Goal: Information Seeking & Learning: Learn about a topic

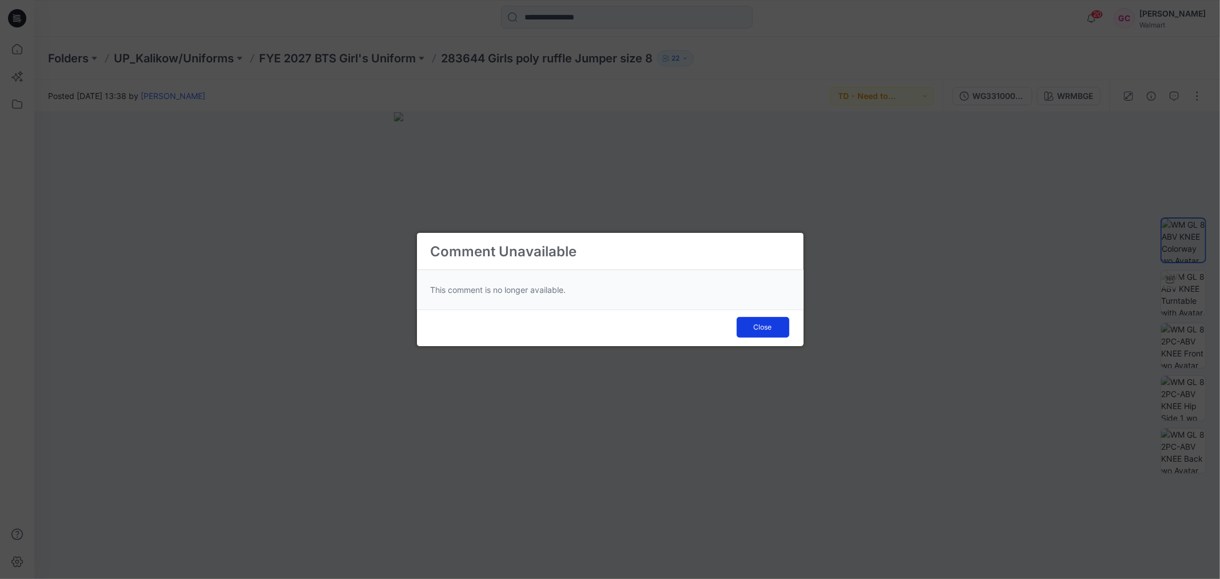
click at [767, 327] on span "Close" at bounding box center [763, 327] width 18 height 10
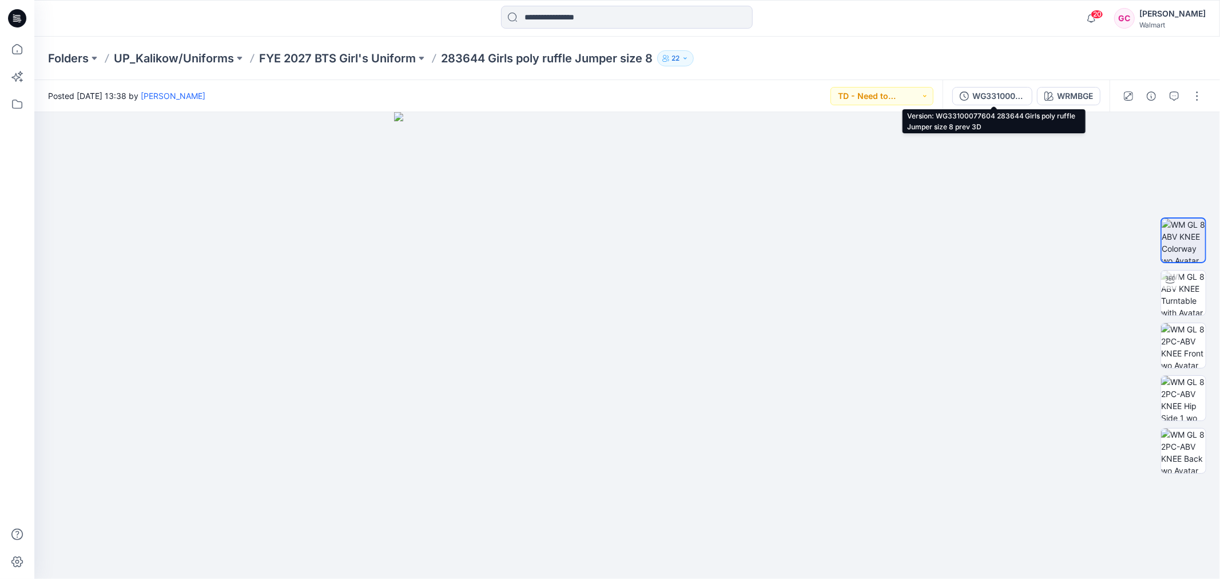
click at [1005, 94] on div "WG33100077604 283644 Girls poly ruffle Jumper size 8 prev 3D" at bounding box center [998, 96] width 53 height 13
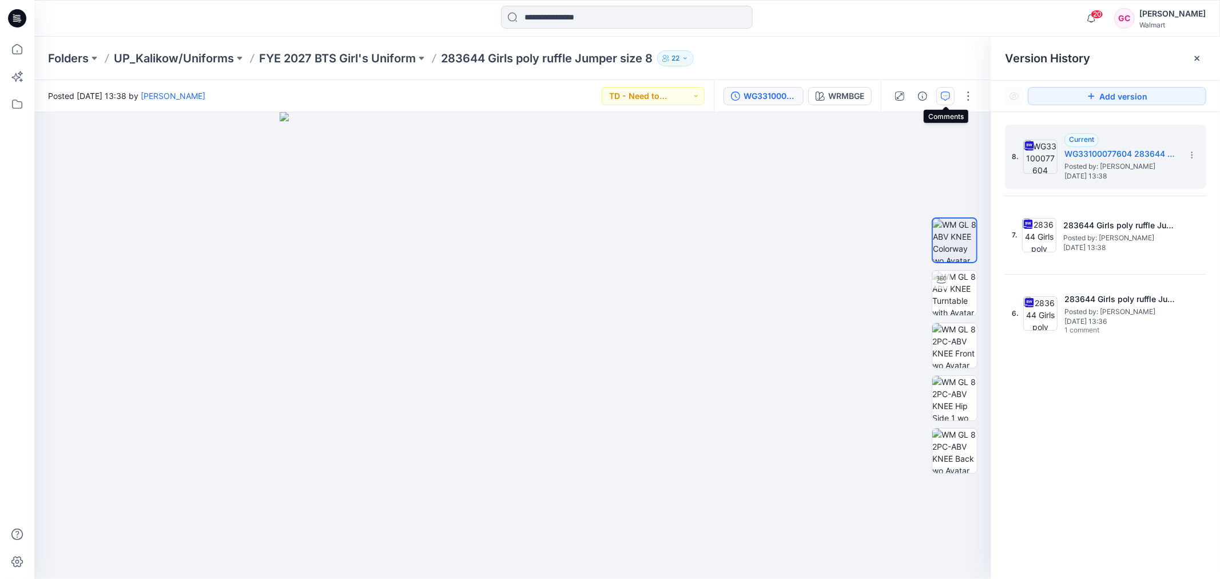
click at [941, 95] on icon "button" at bounding box center [945, 95] width 9 height 9
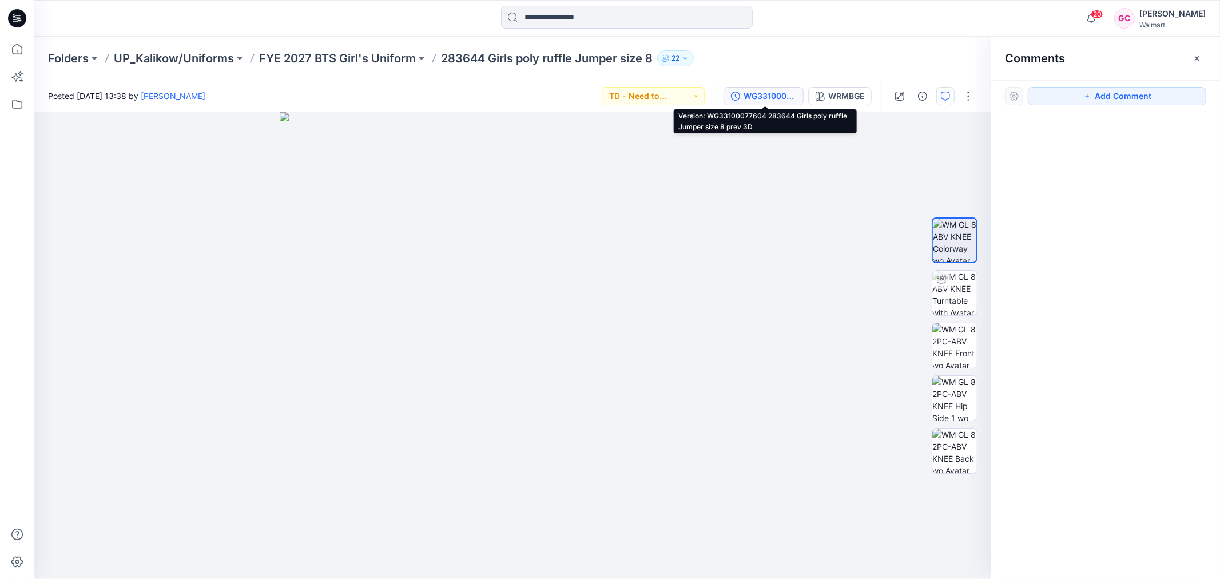
click at [774, 91] on div "WG33100077604 283644 Girls poly ruffle Jumper size 8 prev 3D" at bounding box center [769, 96] width 53 height 13
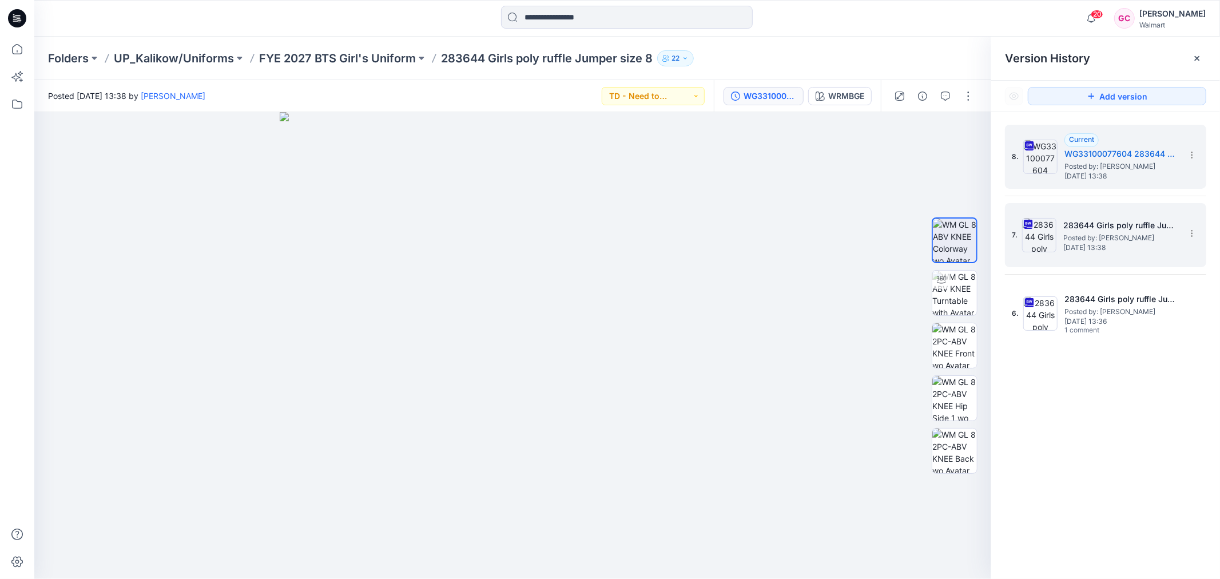
click at [1125, 226] on h5 "283644 Girls poly ruffle Jumper size 8-COLORWAYS" at bounding box center [1120, 225] width 114 height 14
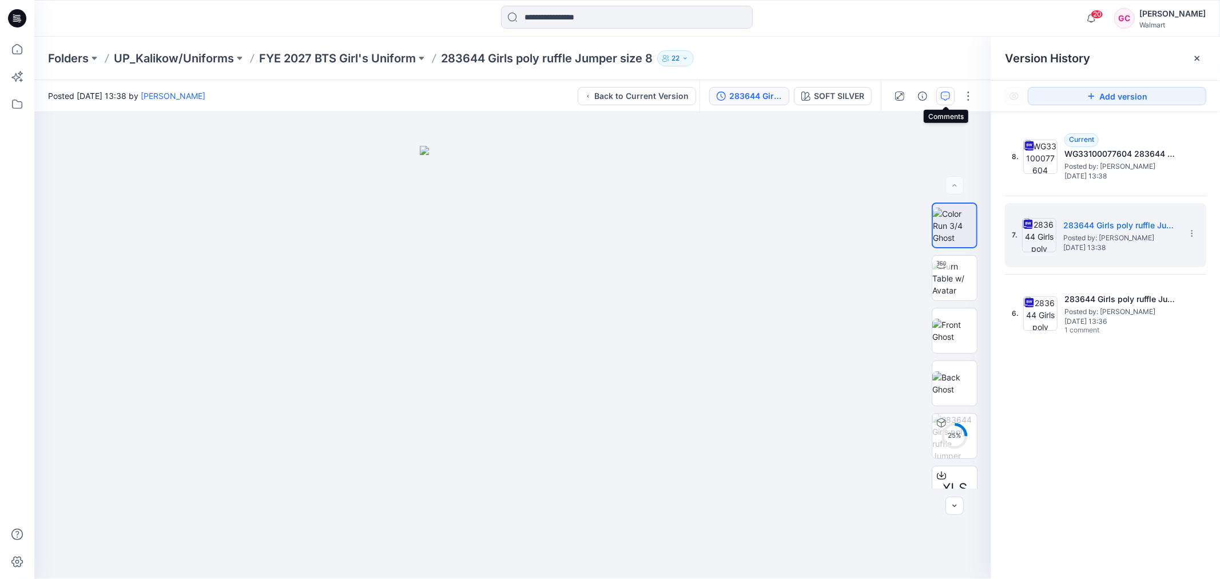
click at [946, 96] on icon "button" at bounding box center [945, 95] width 9 height 9
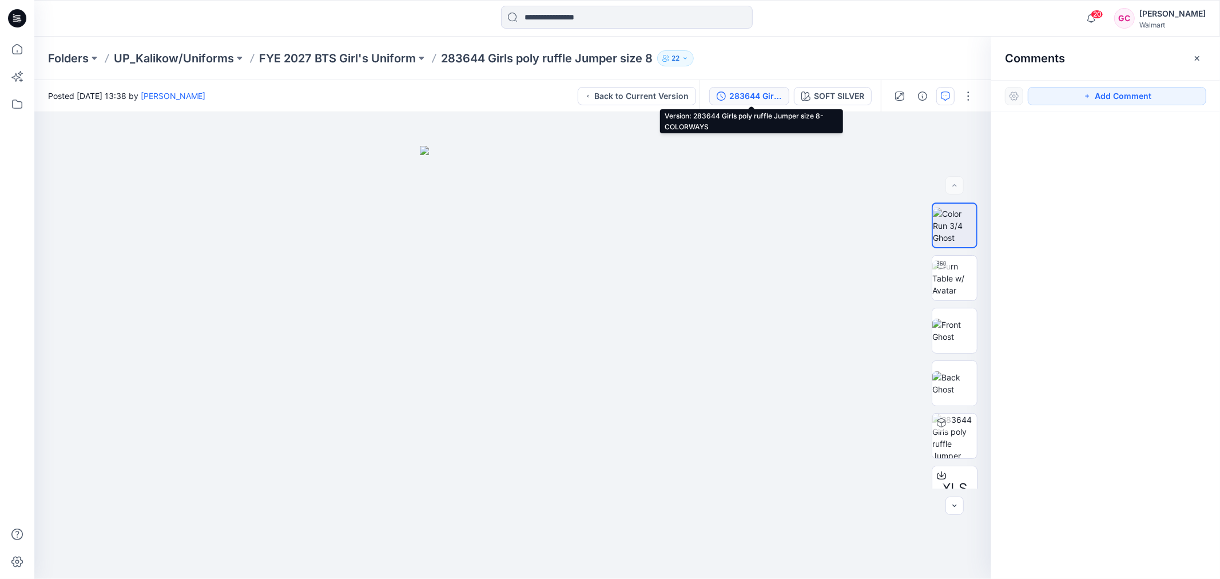
click at [758, 96] on div "283644 Girls poly ruffle Jumper size 8-COLORWAYS" at bounding box center [755, 96] width 53 height 13
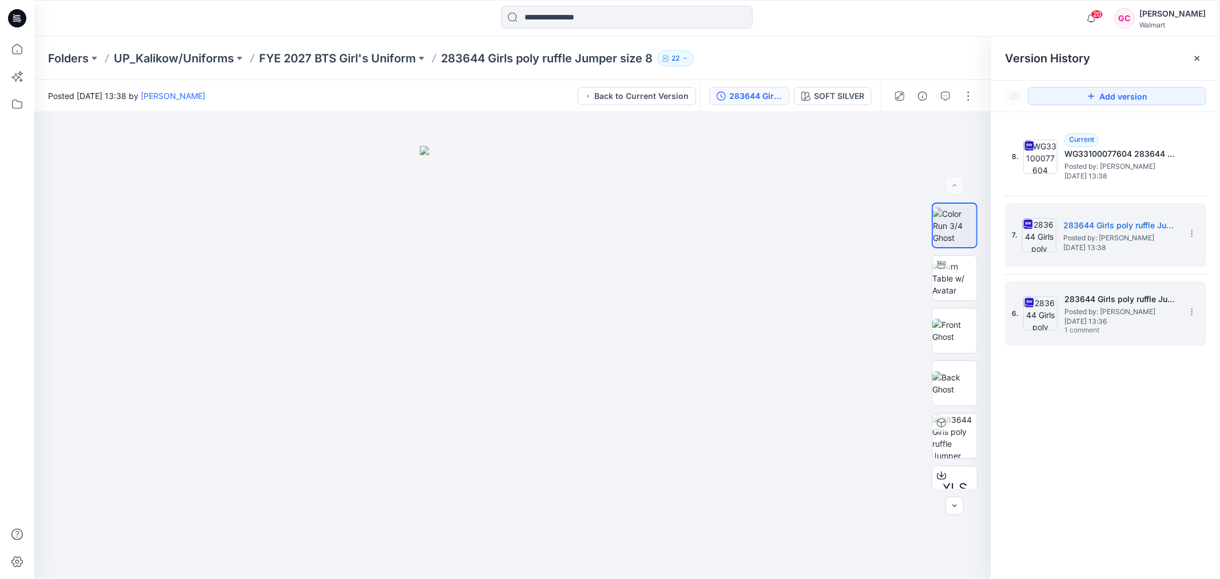
click at [1100, 317] on span "Tuesday, August 05, 2025 13:36" at bounding box center [1121, 321] width 114 height 8
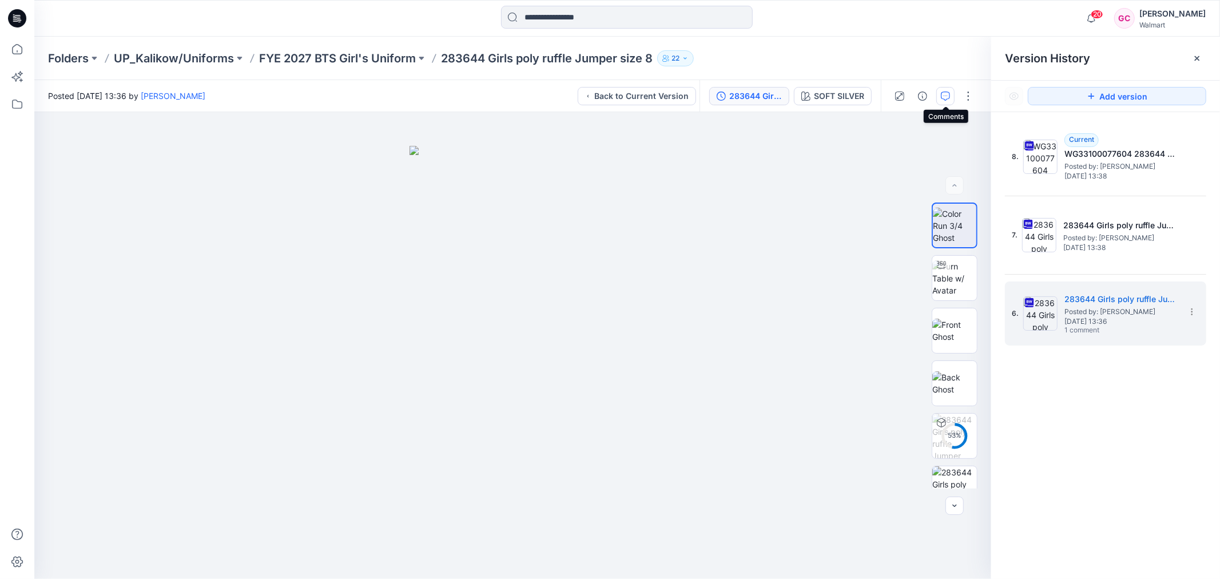
click at [943, 95] on icon "button" at bounding box center [945, 95] width 9 height 9
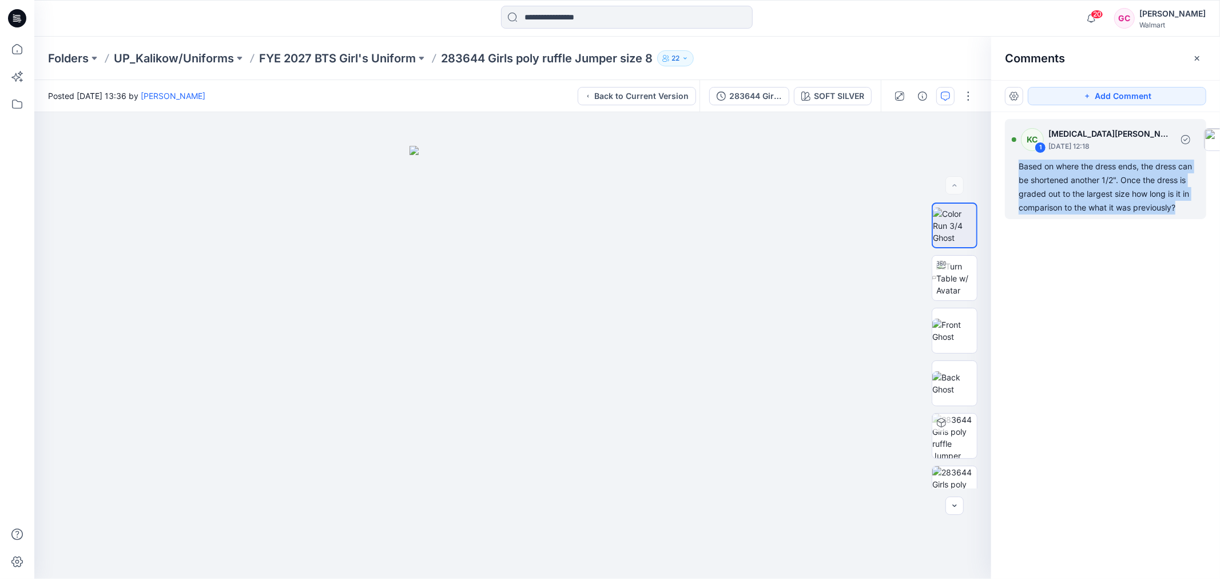
drag, startPoint x: 1062, startPoint y: 221, endPoint x: 1018, endPoint y: 167, distance: 69.8
click at [1018, 167] on div "KC 1 Kyra Cobb August 11, 2025 12:18 Based on where the dress ends, the dress c…" at bounding box center [1105, 169] width 201 height 100
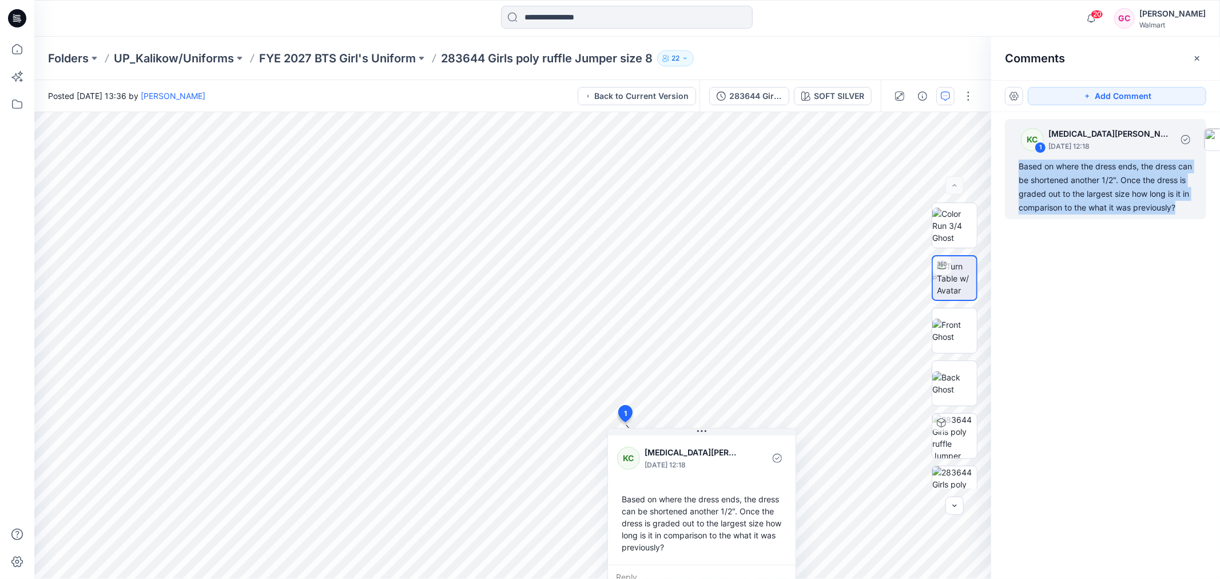
copy div "Based on where the dress ends, the dress can be shortened another 1/2". Once th…"
click at [355, 51] on p "FYE 2027 BTS Girl's Uniform" at bounding box center [337, 58] width 157 height 16
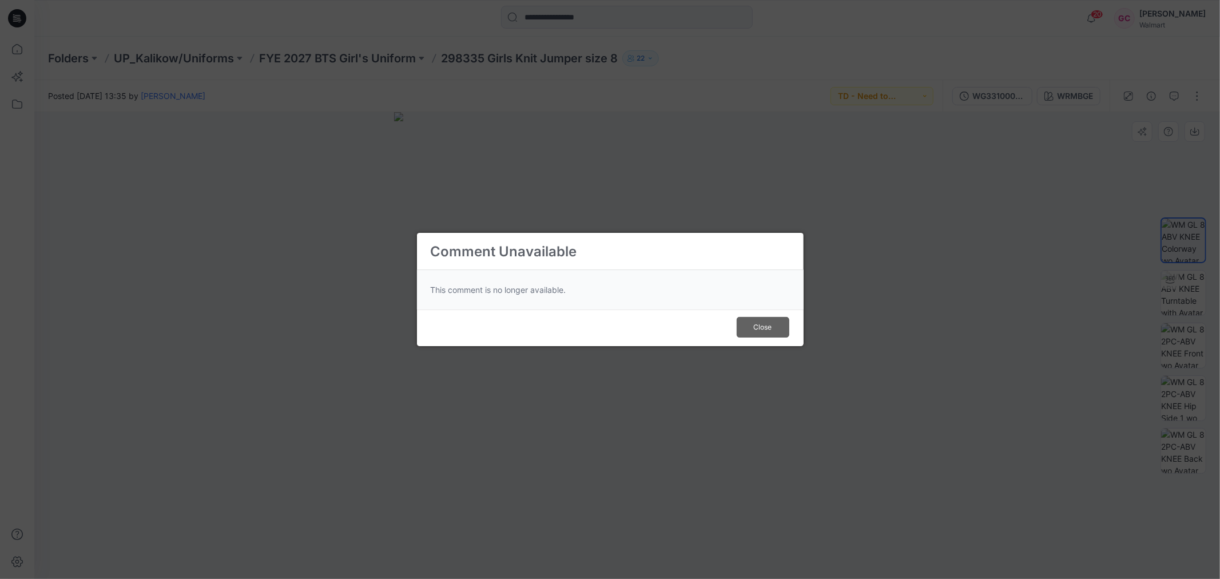
drag, startPoint x: 755, startPoint y: 329, endPoint x: 778, endPoint y: 328, distance: 22.4
click at [755, 329] on span "Close" at bounding box center [763, 327] width 18 height 10
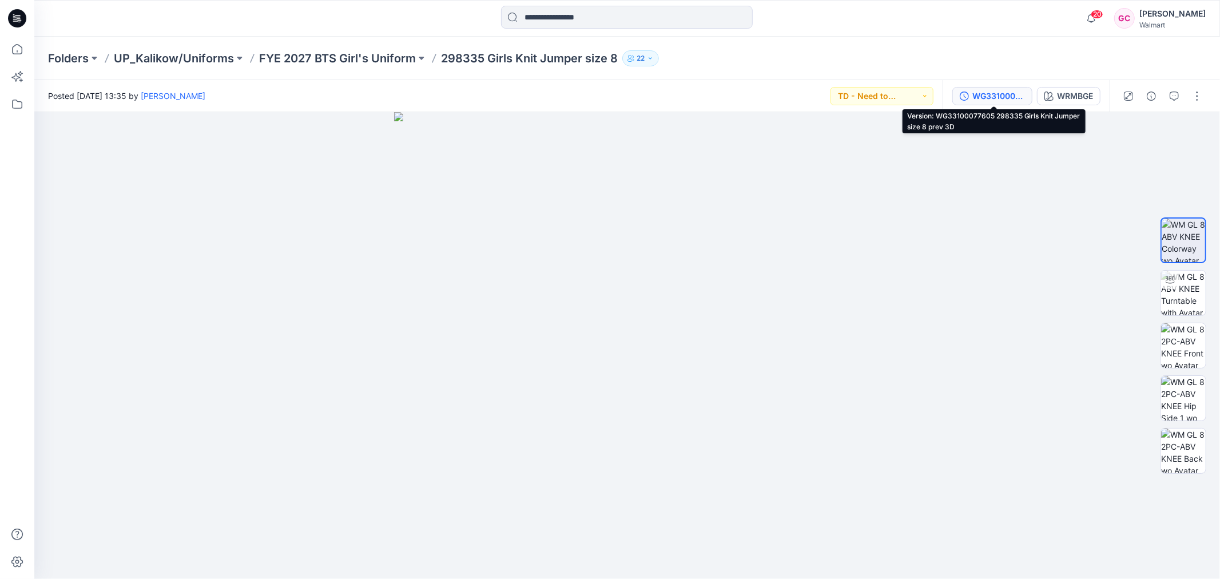
click at [983, 93] on div "WG33100077605 298335 Girls Knit Jumper size 8 prev 3D" at bounding box center [998, 96] width 53 height 13
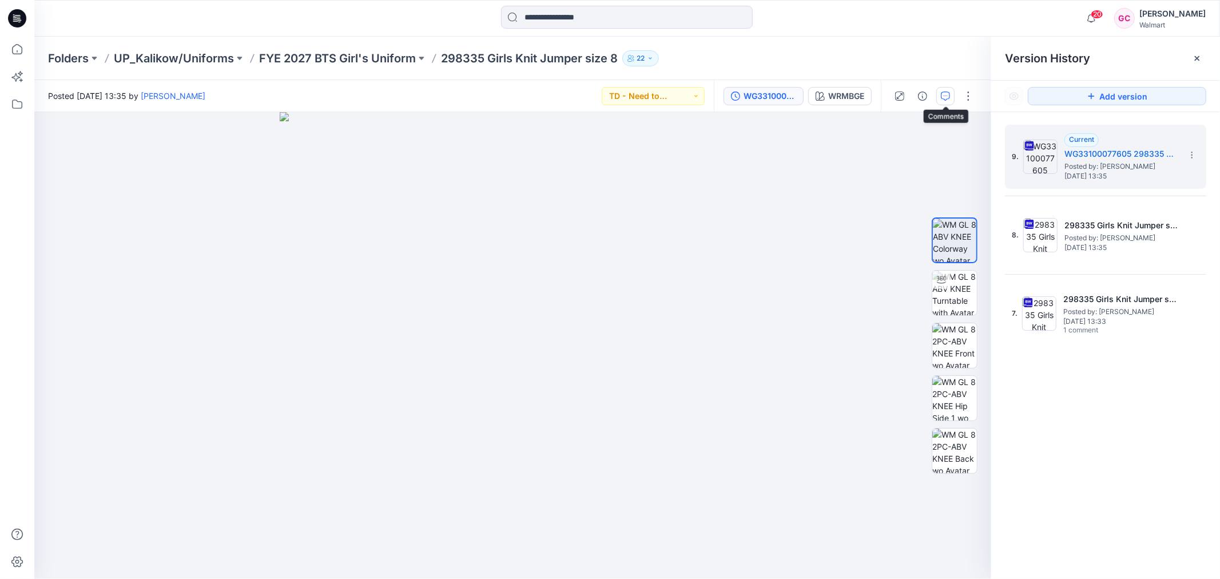
click at [946, 100] on icon "button" at bounding box center [945, 95] width 9 height 9
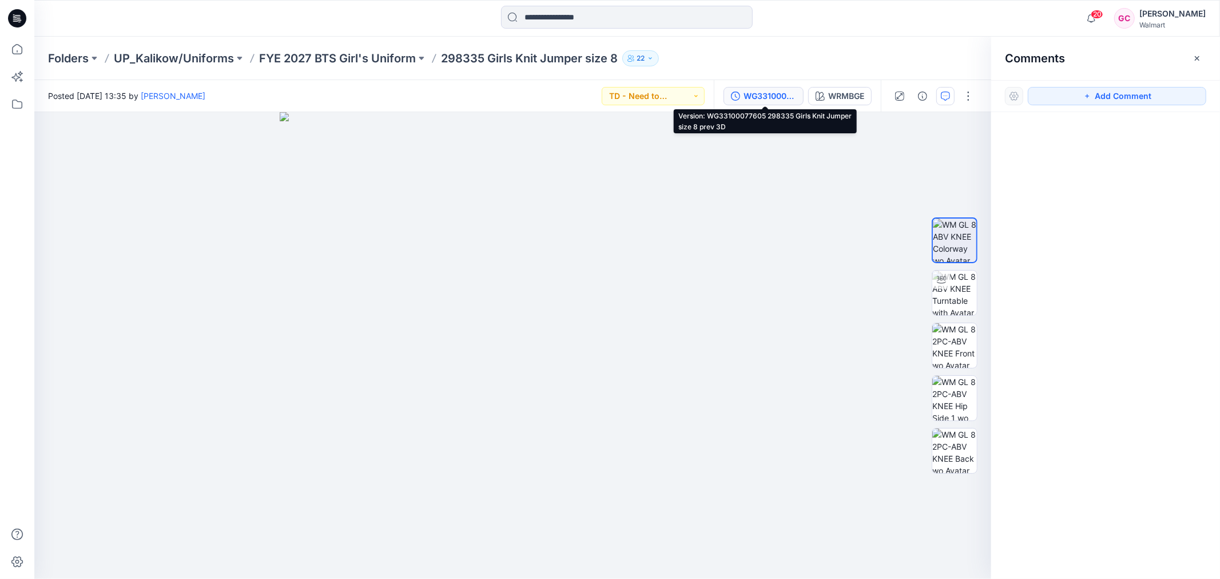
click at [766, 97] on div "WG33100077605 298335 Girls Knit Jumper size 8 prev 3D" at bounding box center [769, 96] width 53 height 13
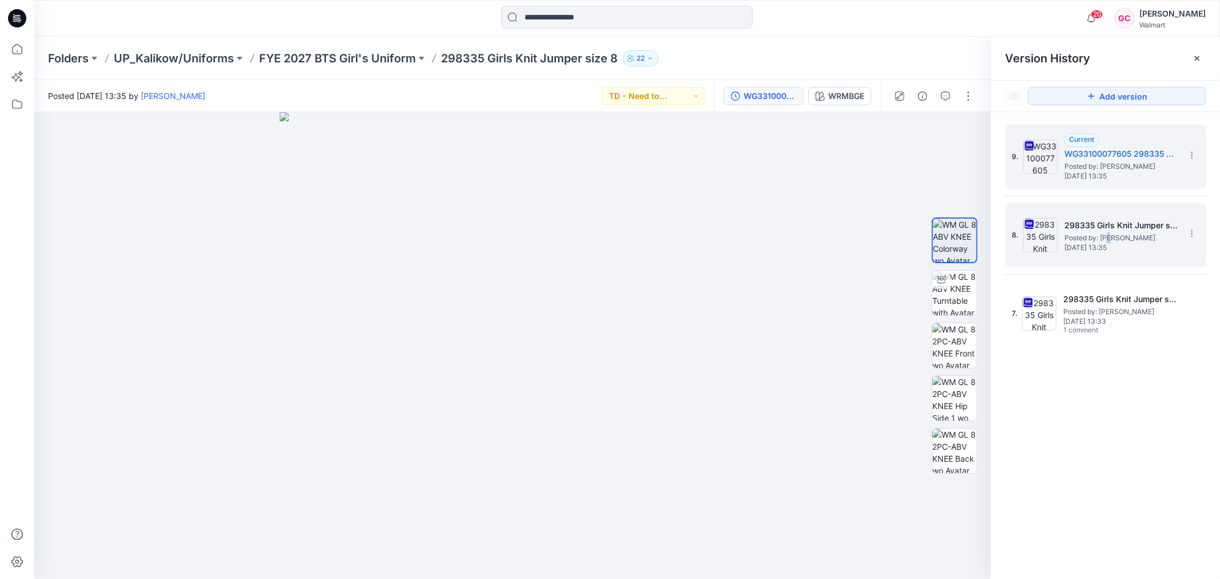
click at [1108, 235] on span "Posted by: [PERSON_NAME]" at bounding box center [1121, 237] width 114 height 11
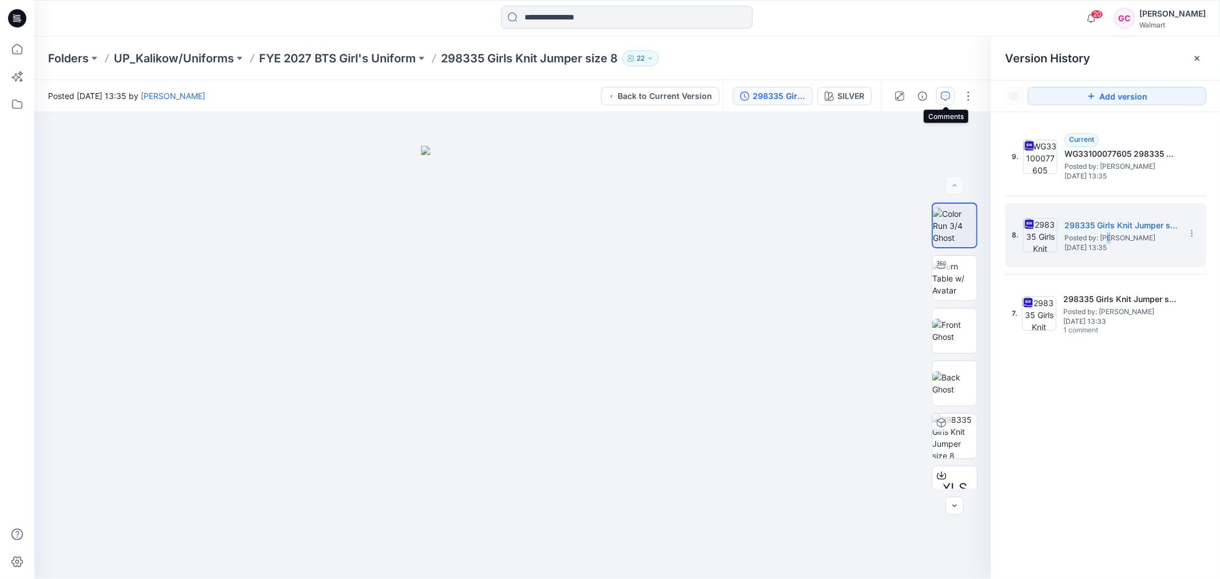
click at [946, 96] on icon "button" at bounding box center [945, 95] width 9 height 9
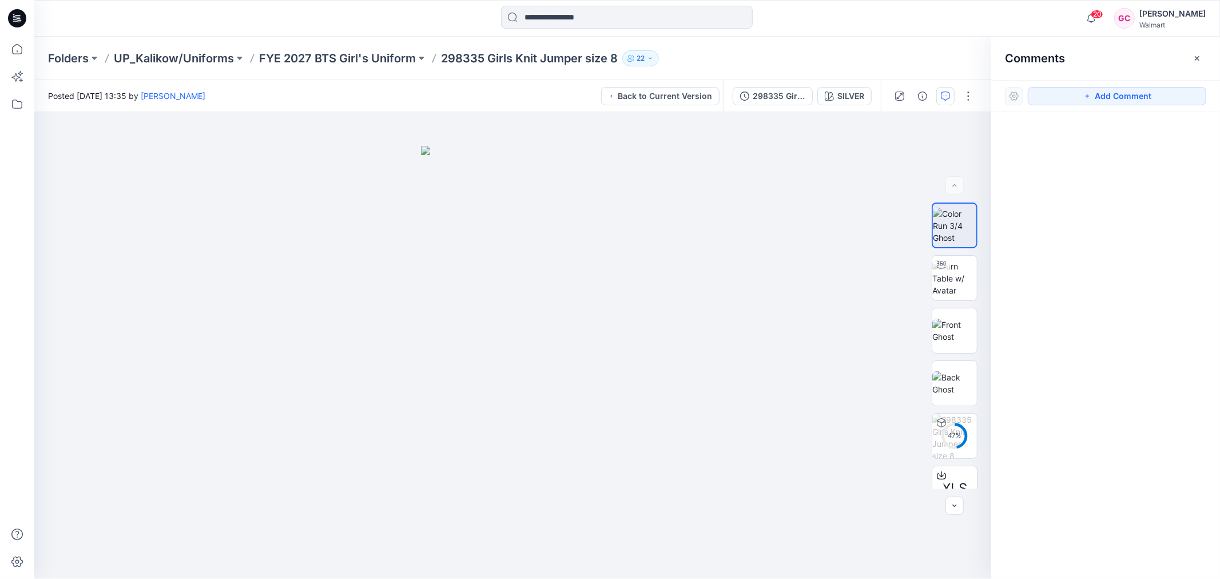
click at [946, 96] on icon "button" at bounding box center [945, 95] width 9 height 9
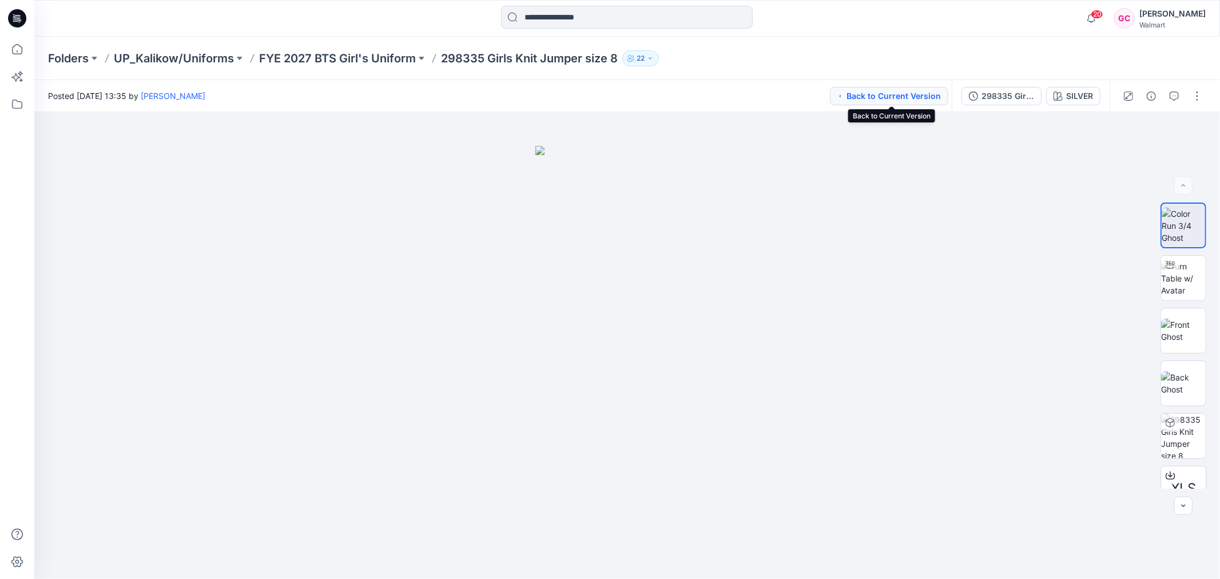
click at [865, 98] on button "Back to Current Version" at bounding box center [889, 96] width 118 height 18
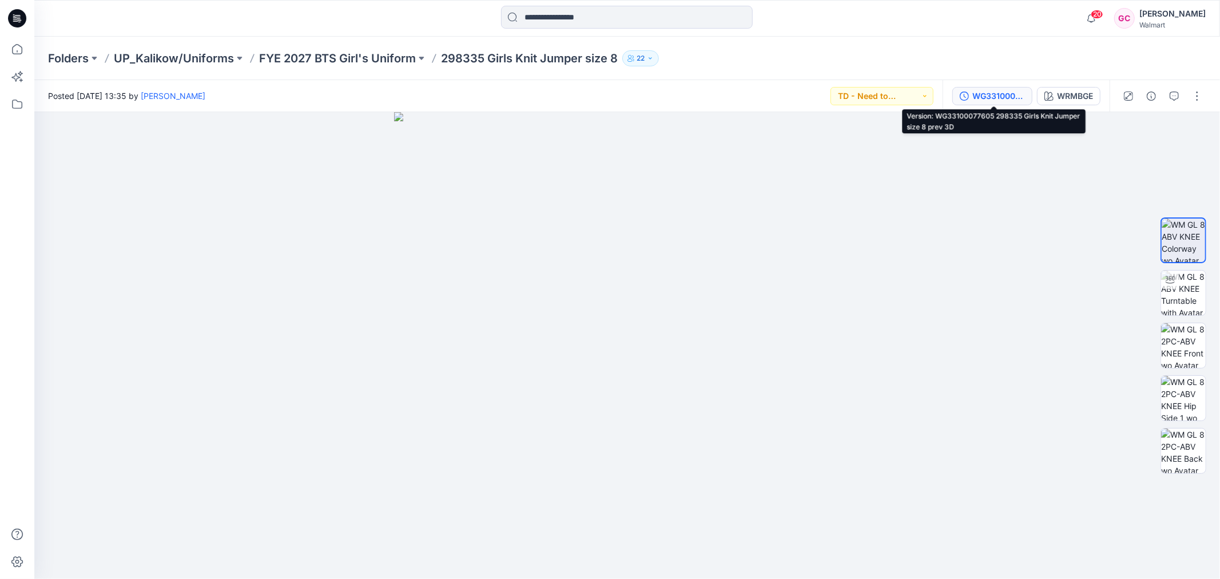
click at [973, 95] on div "WG33100077605 298335 Girls Knit Jumper size 8 prev 3D" at bounding box center [998, 96] width 53 height 13
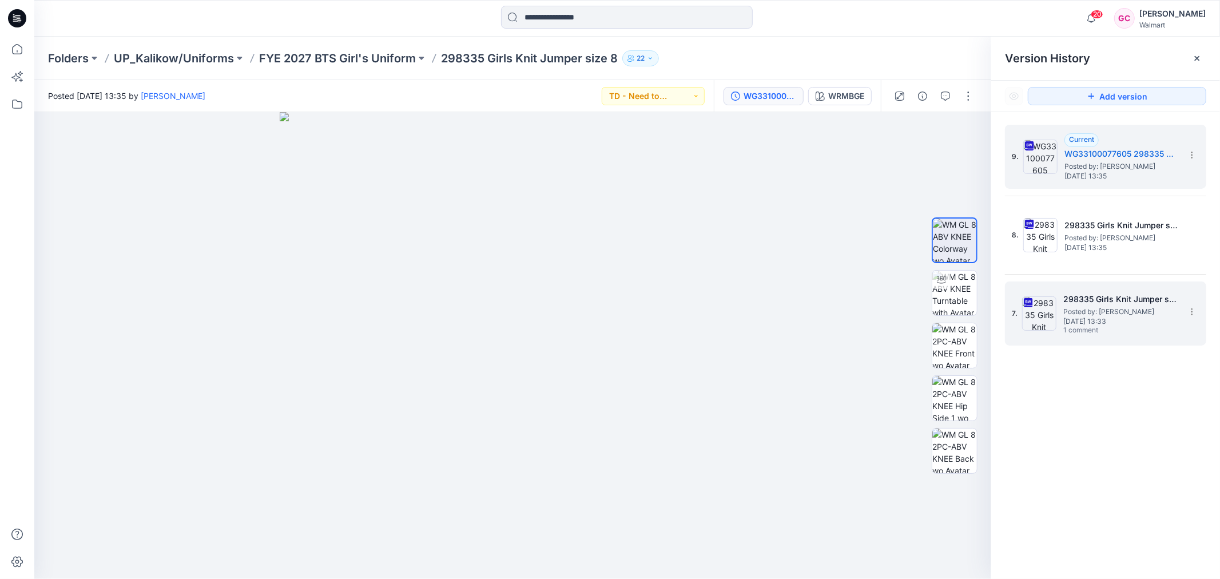
click at [1102, 304] on h5 "298335 Girls Knit Jumper size 8" at bounding box center [1120, 299] width 114 height 14
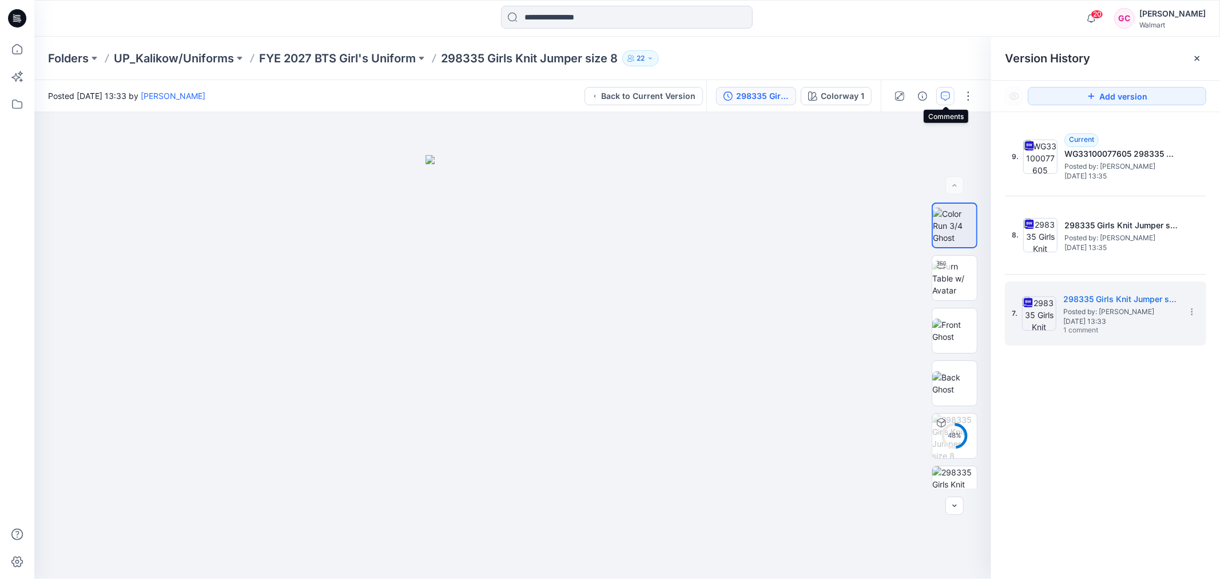
click at [942, 97] on icon "button" at bounding box center [945, 95] width 9 height 9
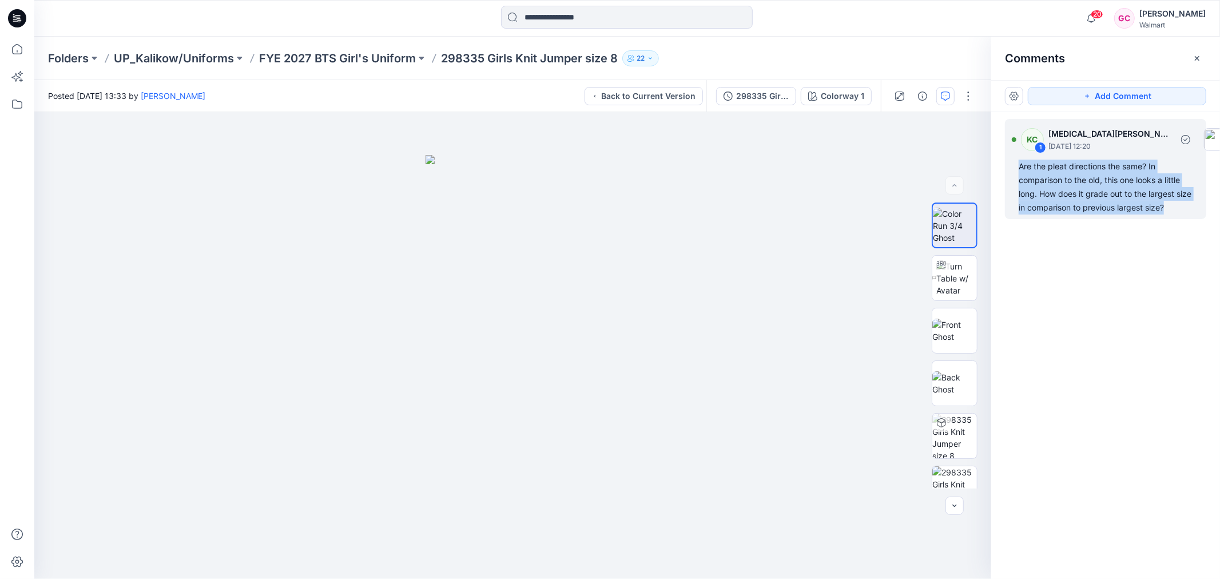
drag, startPoint x: 1184, startPoint y: 206, endPoint x: 1018, endPoint y: 166, distance: 170.0
click at [1018, 166] on div "Are the pleat directions the same? In comparison to the old, this one looks a l…" at bounding box center [1105, 187] width 174 height 55
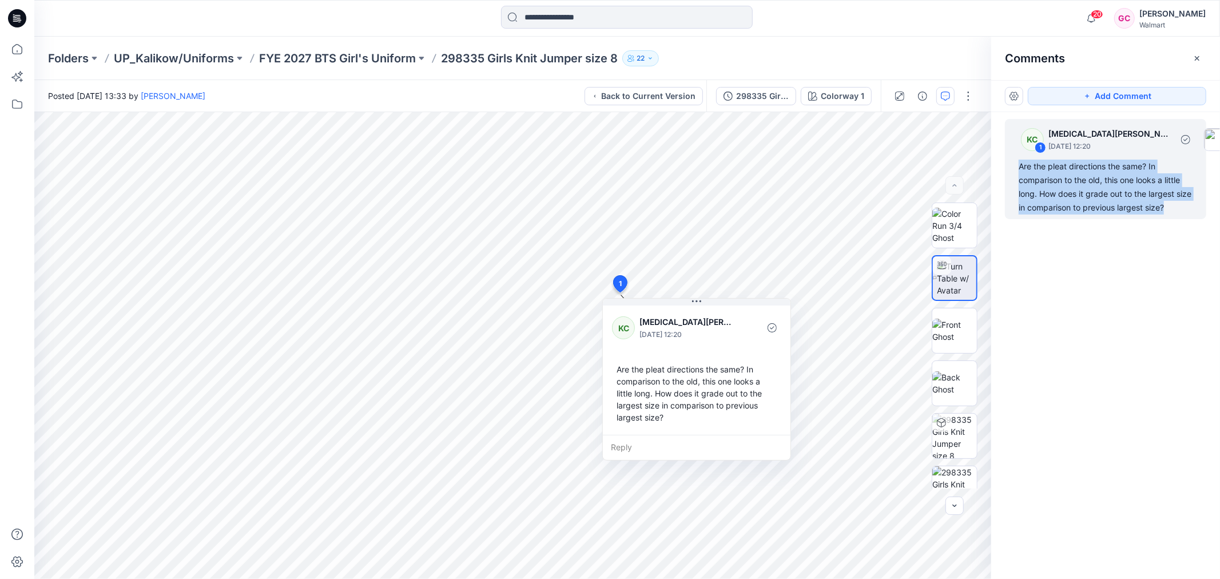
copy div "Are the pleat directions the same? In comparison to the old, this one looks a l…"
click at [959, 333] on img at bounding box center [954, 330] width 45 height 24
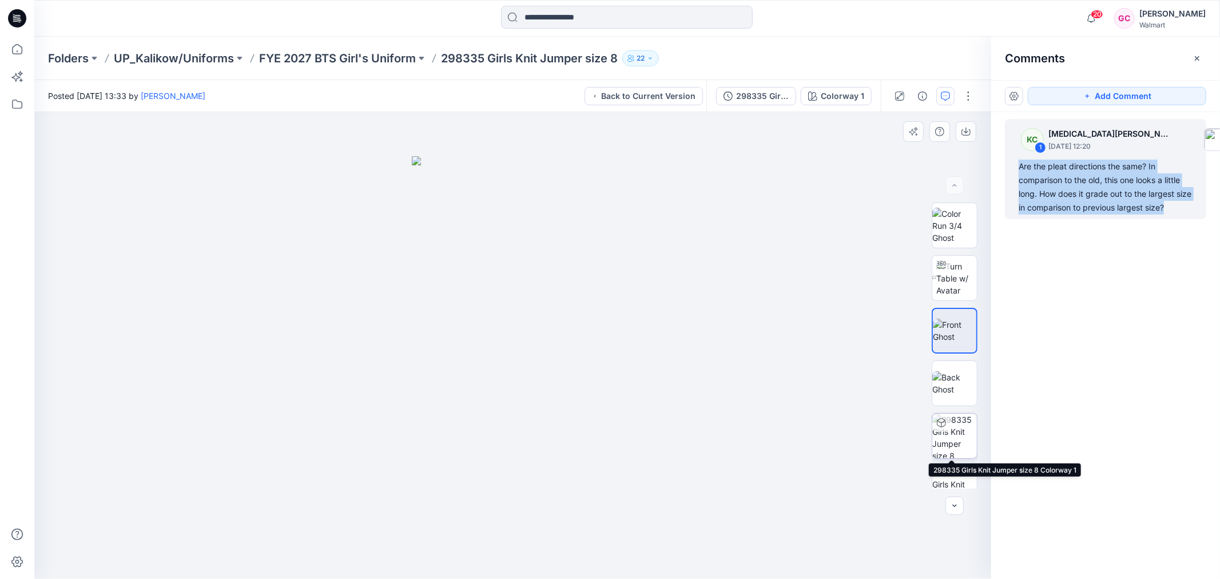
click at [962, 447] on img at bounding box center [954, 435] width 45 height 45
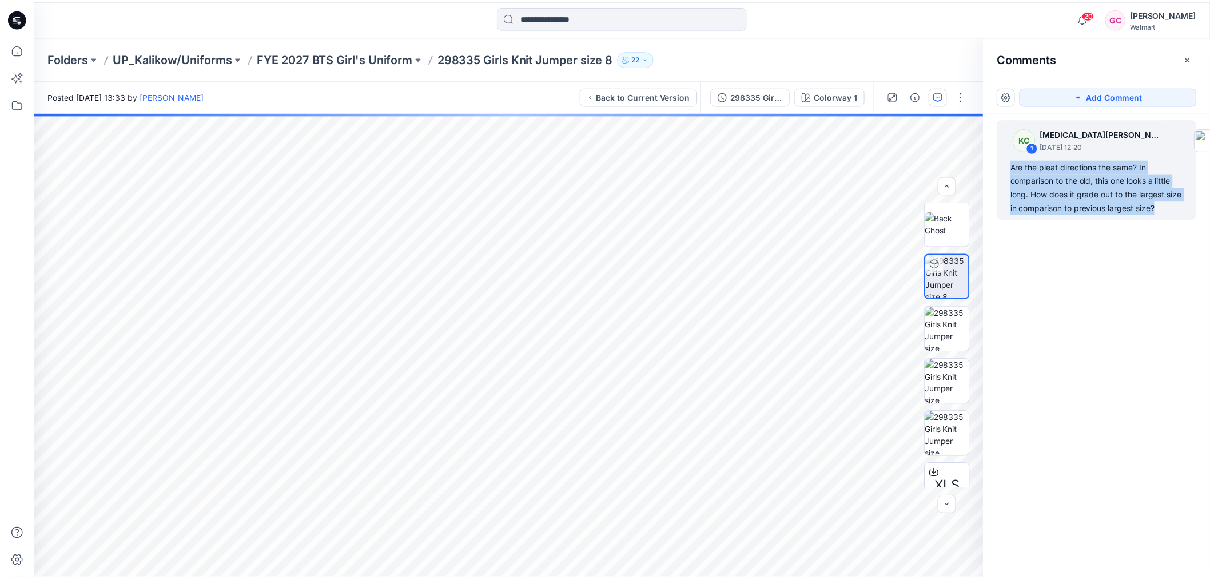
scroll to position [158, 0]
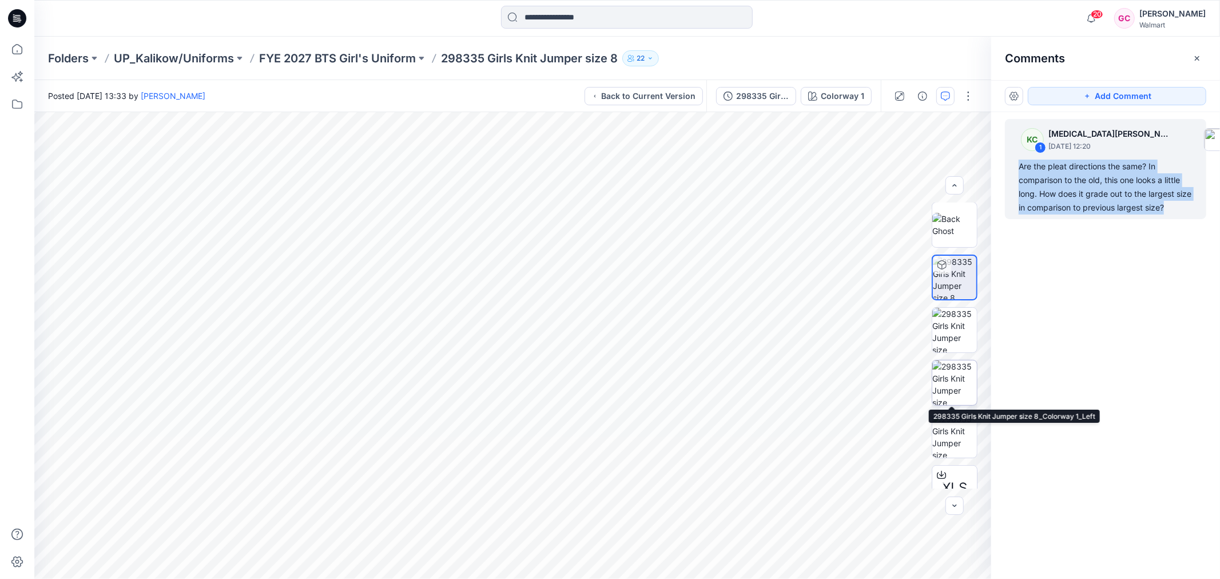
click at [945, 385] on img at bounding box center [954, 382] width 45 height 45
click at [310, 61] on p "FYE 2027 BTS Girl's Uniform" at bounding box center [337, 58] width 157 height 16
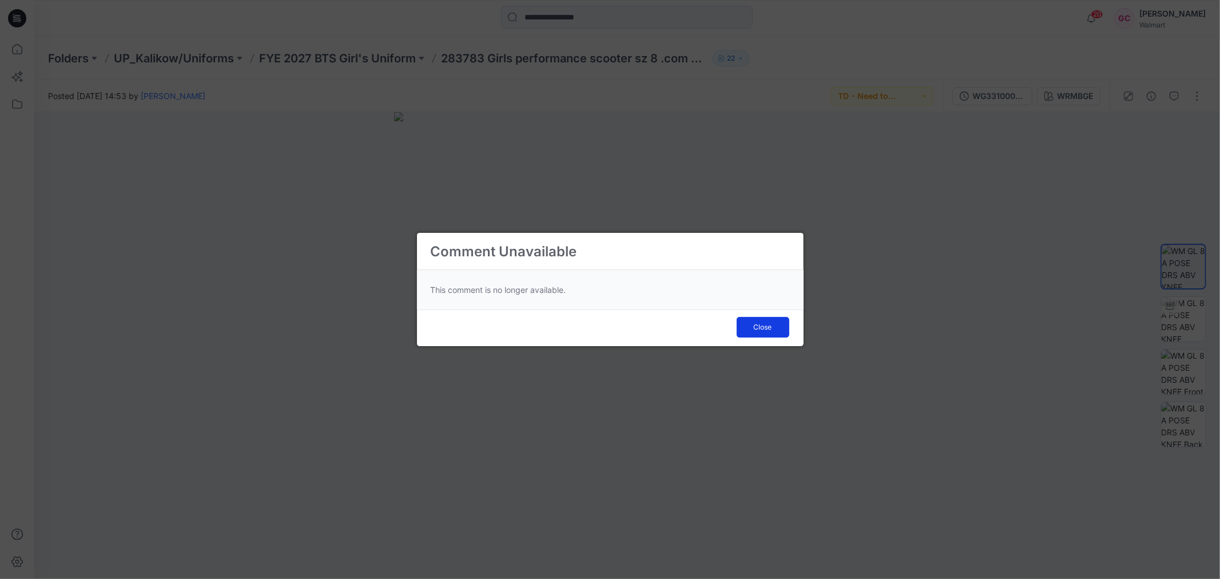
click at [778, 326] on button "Close" at bounding box center [762, 327] width 53 height 21
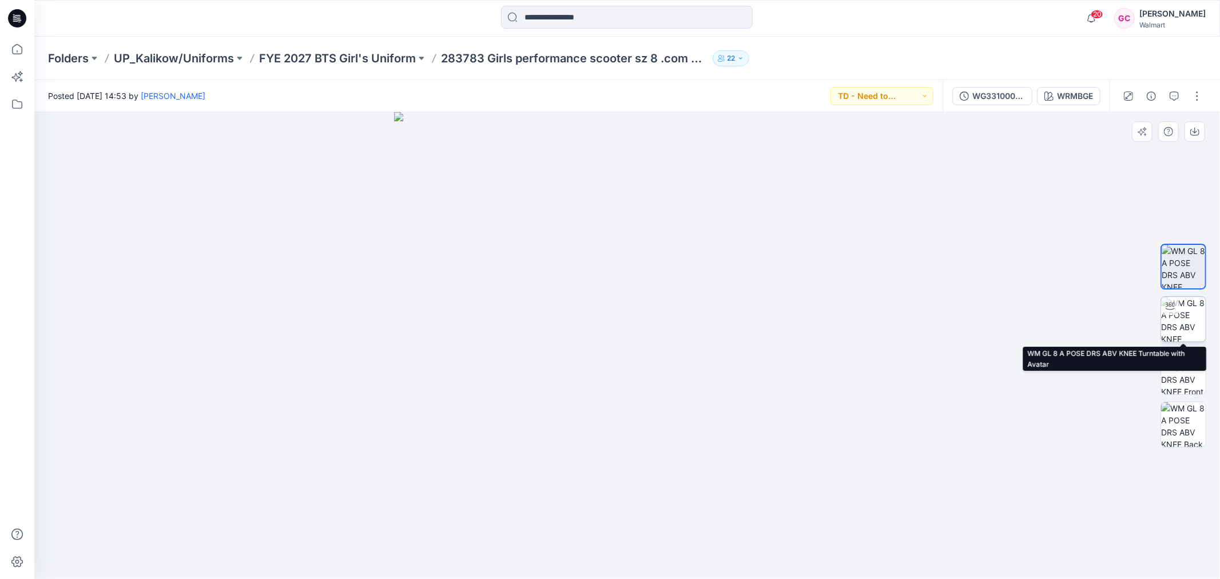
click at [1176, 315] on img at bounding box center [1183, 319] width 45 height 45
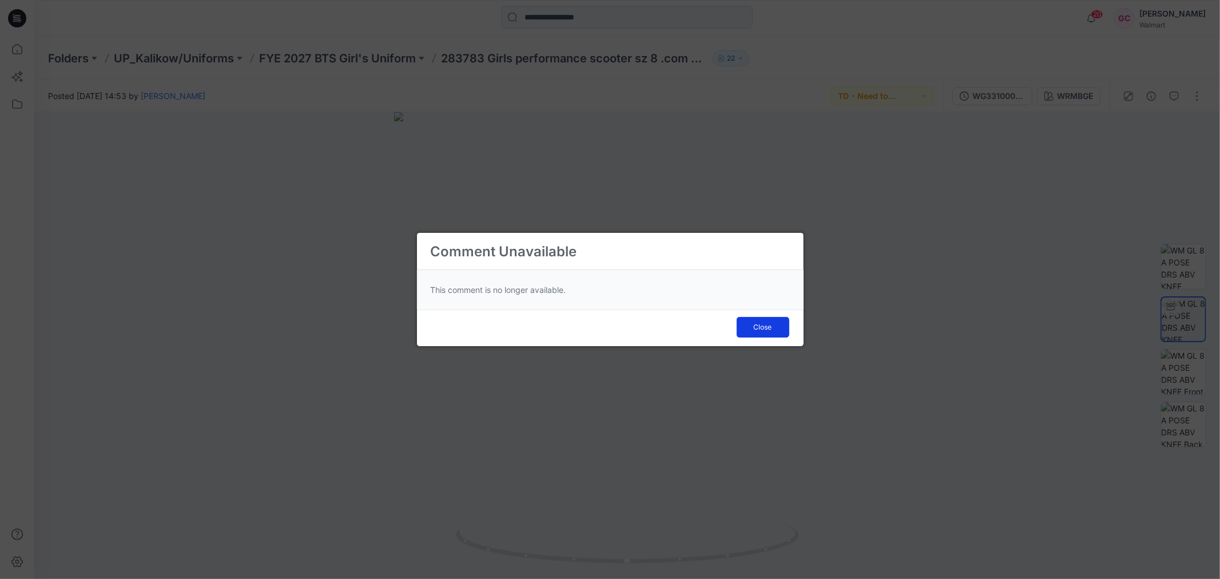
click at [752, 319] on button "Close" at bounding box center [762, 327] width 53 height 21
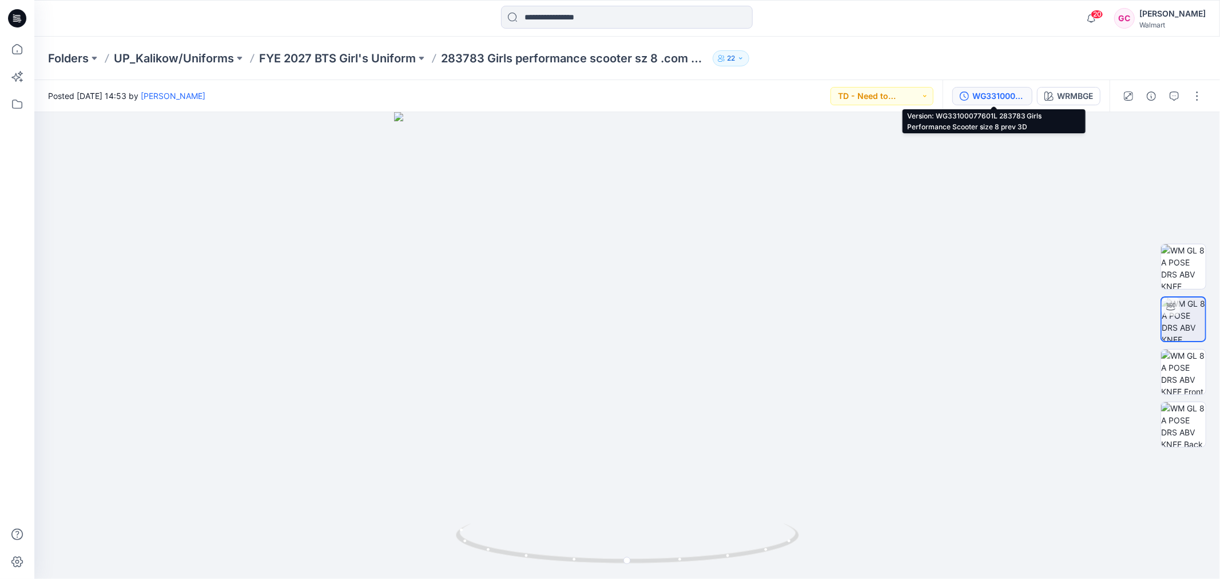
click at [986, 94] on div "WG33100077601L 283783 Girls Performance Scooter size 8 prev 3D" at bounding box center [998, 96] width 53 height 13
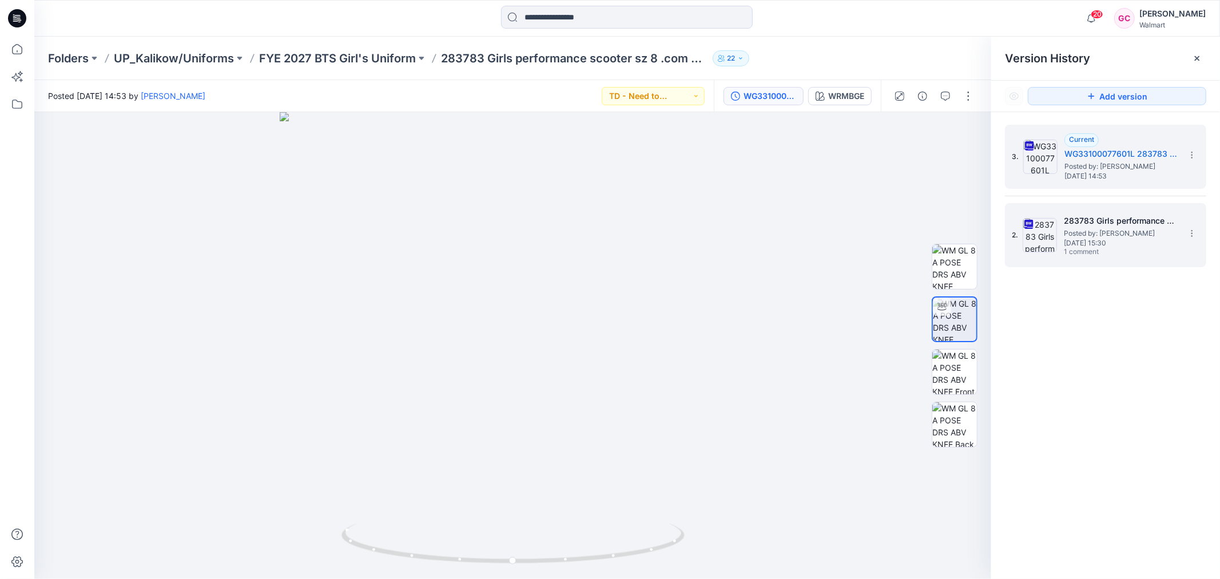
click at [1097, 235] on span "Posted by: [PERSON_NAME]" at bounding box center [1120, 233] width 114 height 11
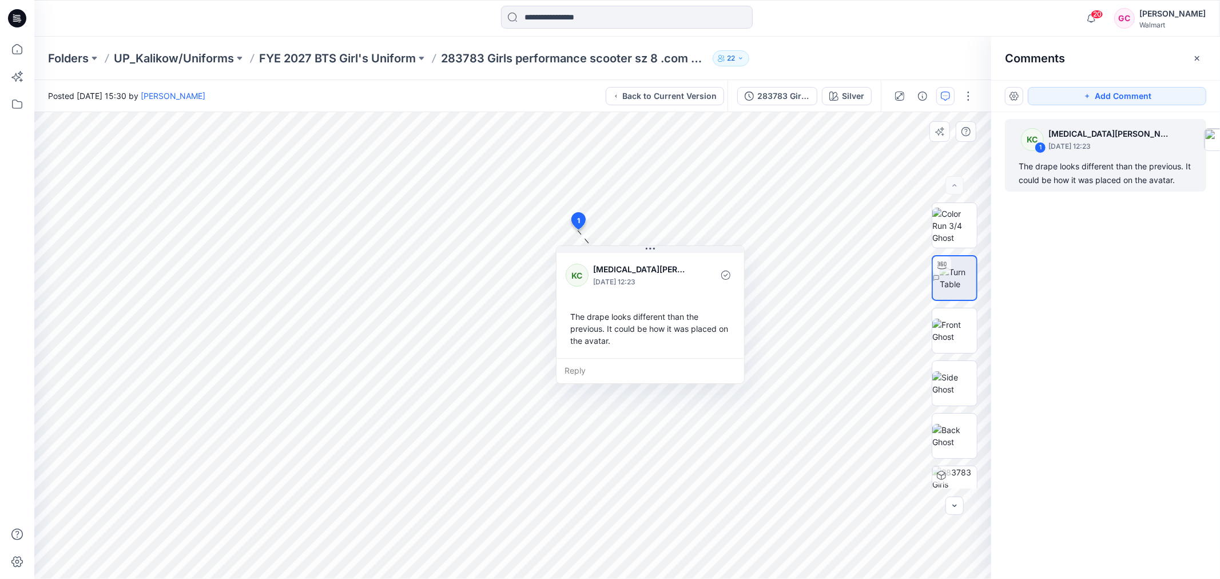
drag, startPoint x: 618, startPoint y: 332, endPoint x: 618, endPoint y: 346, distance: 14.3
click at [618, 346] on div "The drape looks different than the previous. It could be how it was placed on t…" at bounding box center [649, 328] width 169 height 45
drag, startPoint x: 1176, startPoint y: 181, endPoint x: 1018, endPoint y: 165, distance: 159.1
click at [1018, 165] on div "KC 1 Kyra Cobb August 11, 2025 12:23 The drape looks different than the previou…" at bounding box center [1105, 155] width 201 height 73
copy div "The drape looks different than the previous. It could be how it was placed on t…"
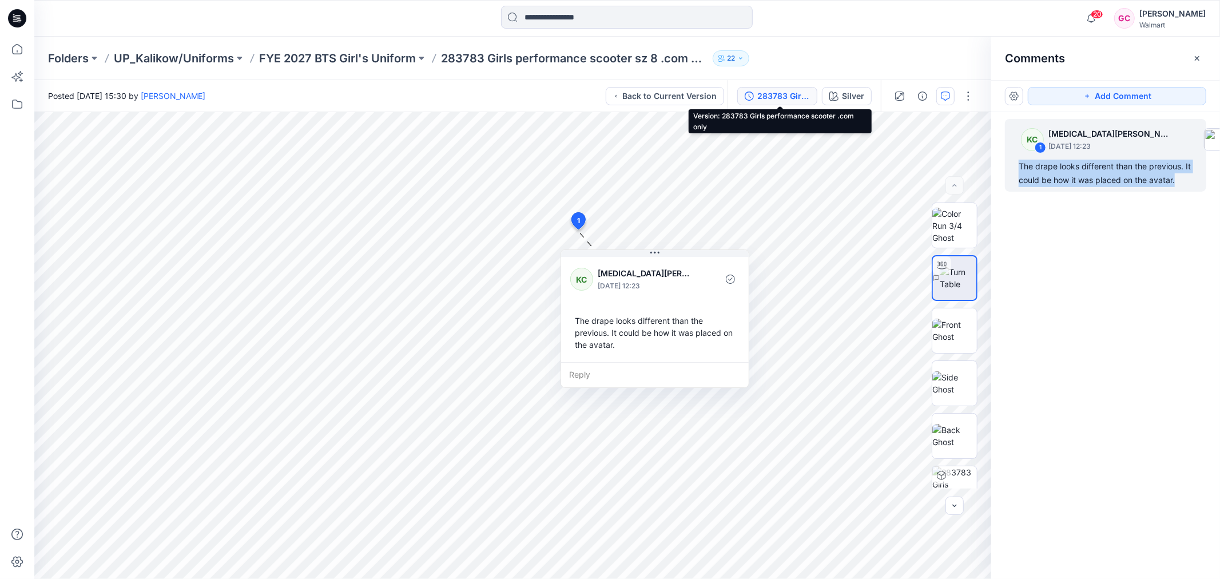
click at [801, 93] on div "283783 Girls performance scooter .com only" at bounding box center [783, 96] width 53 height 13
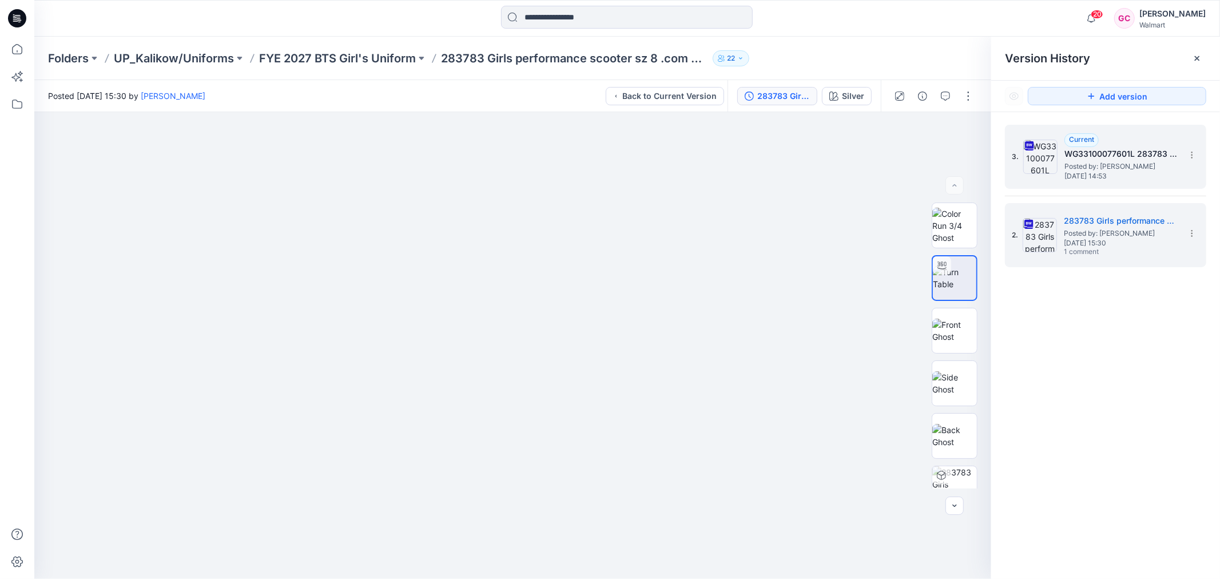
click at [1076, 169] on span "Posted by: [PERSON_NAME]" at bounding box center [1121, 166] width 114 height 11
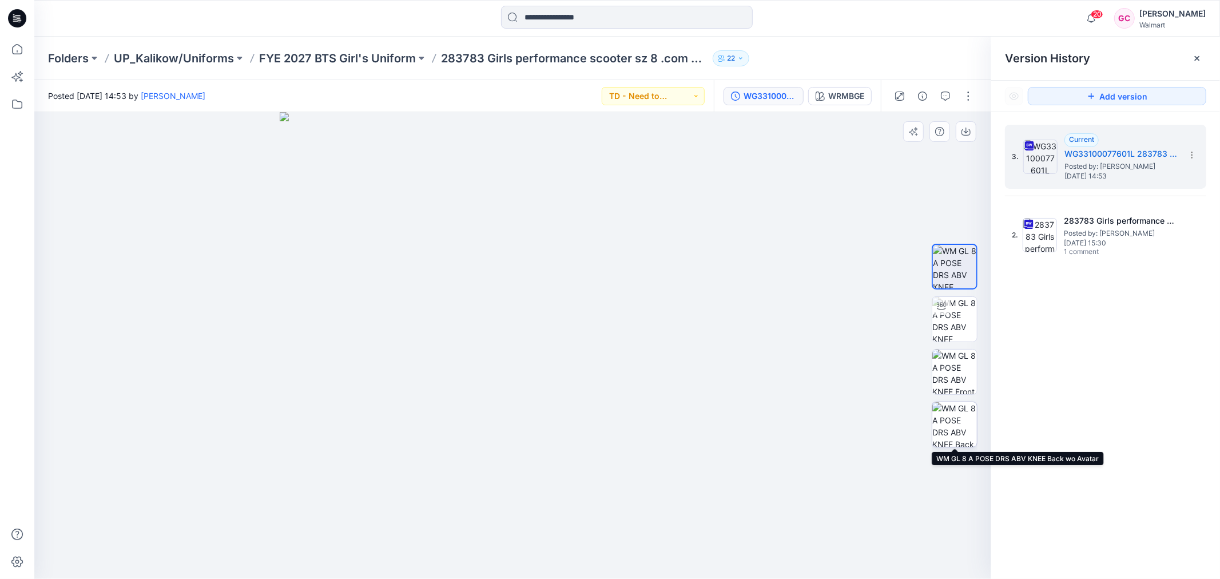
click at [953, 443] on img at bounding box center [954, 424] width 45 height 45
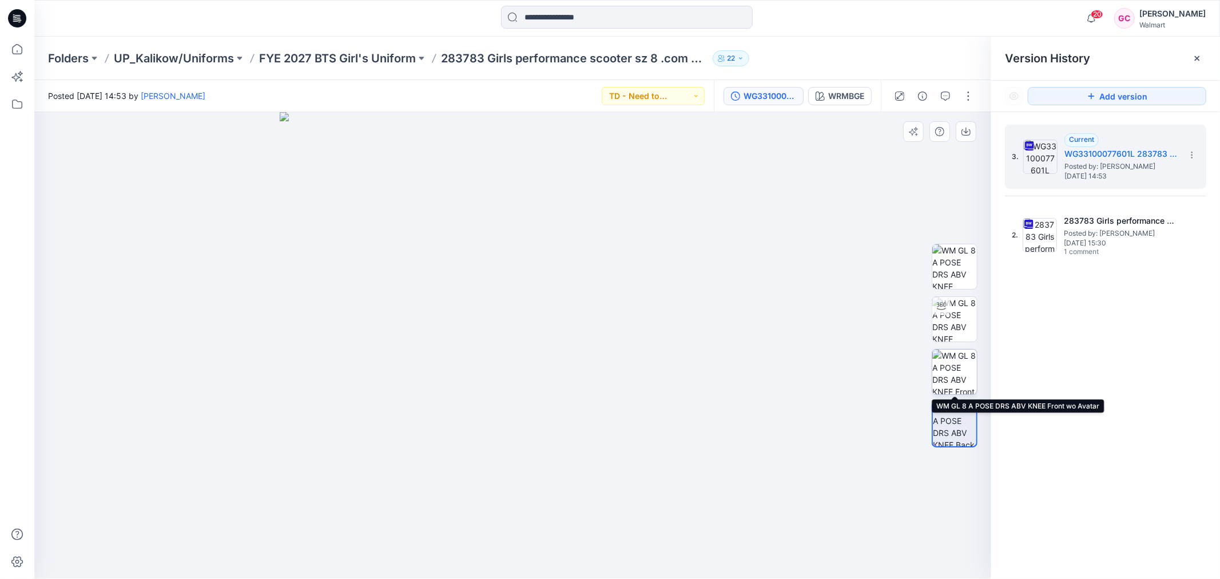
click at [938, 366] on img at bounding box center [954, 371] width 45 height 45
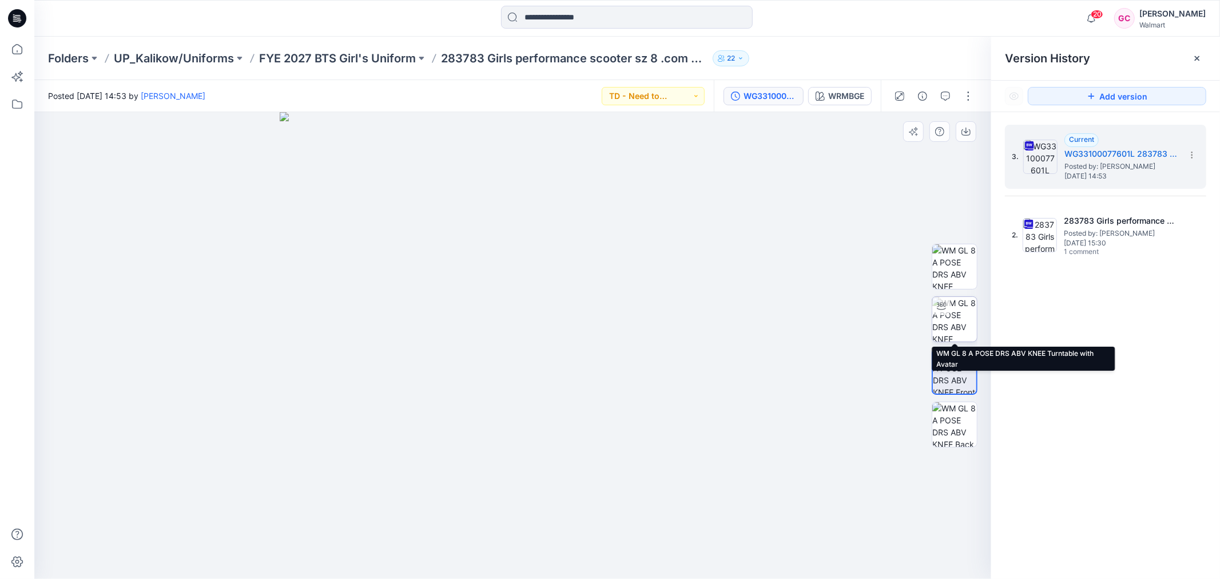
click at [947, 324] on img at bounding box center [954, 319] width 45 height 45
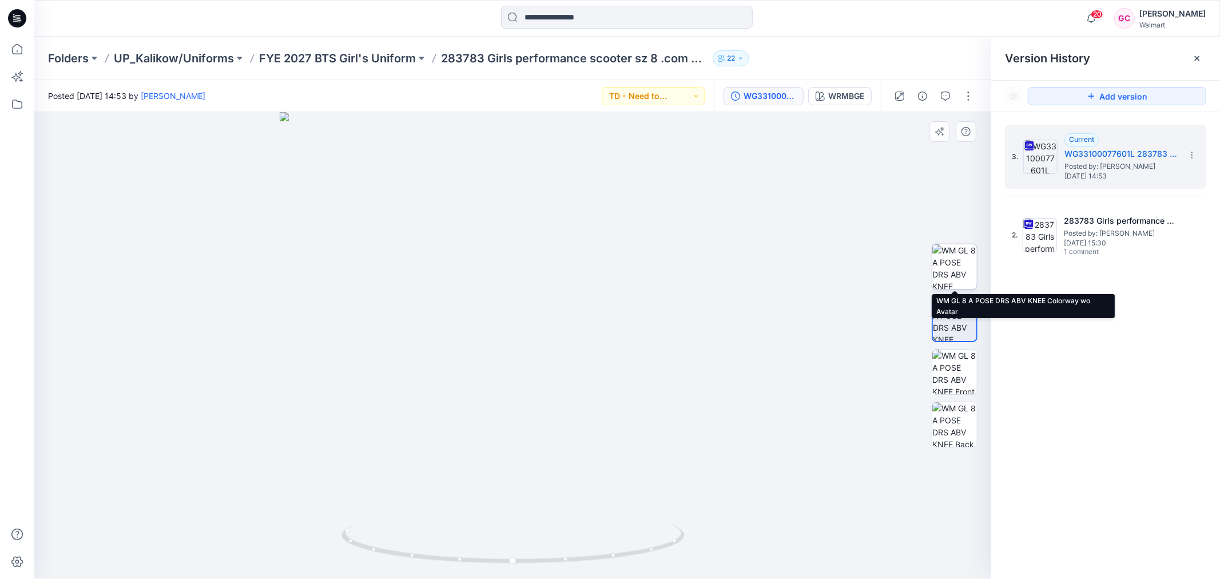
click at [945, 272] on img at bounding box center [954, 266] width 45 height 45
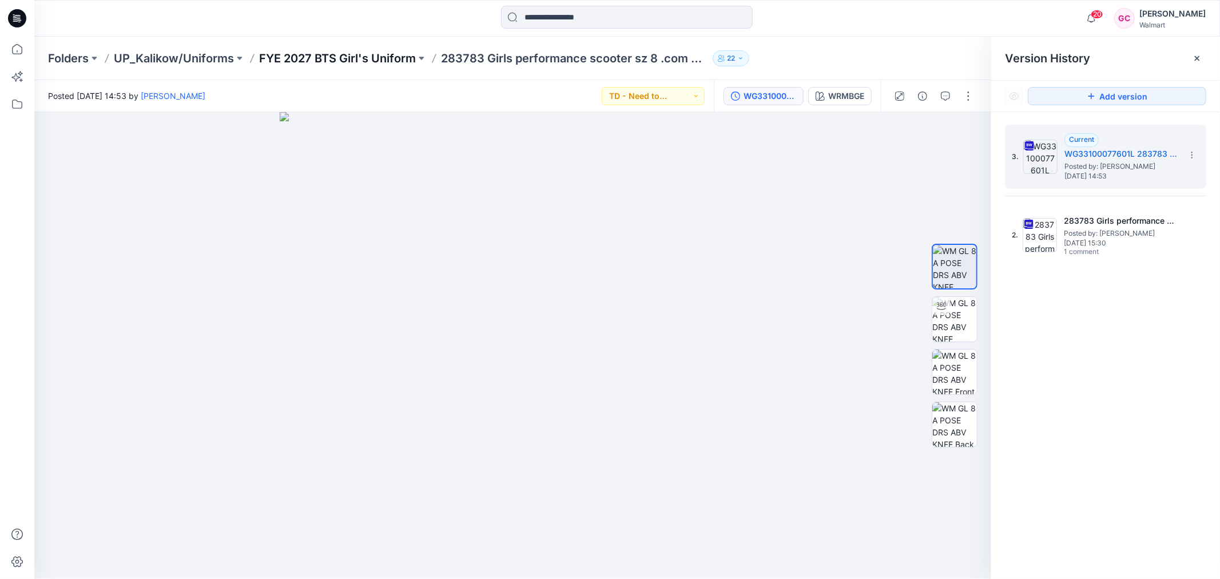
click at [361, 54] on p "FYE 2027 BTS Girl's Uniform" at bounding box center [337, 58] width 157 height 16
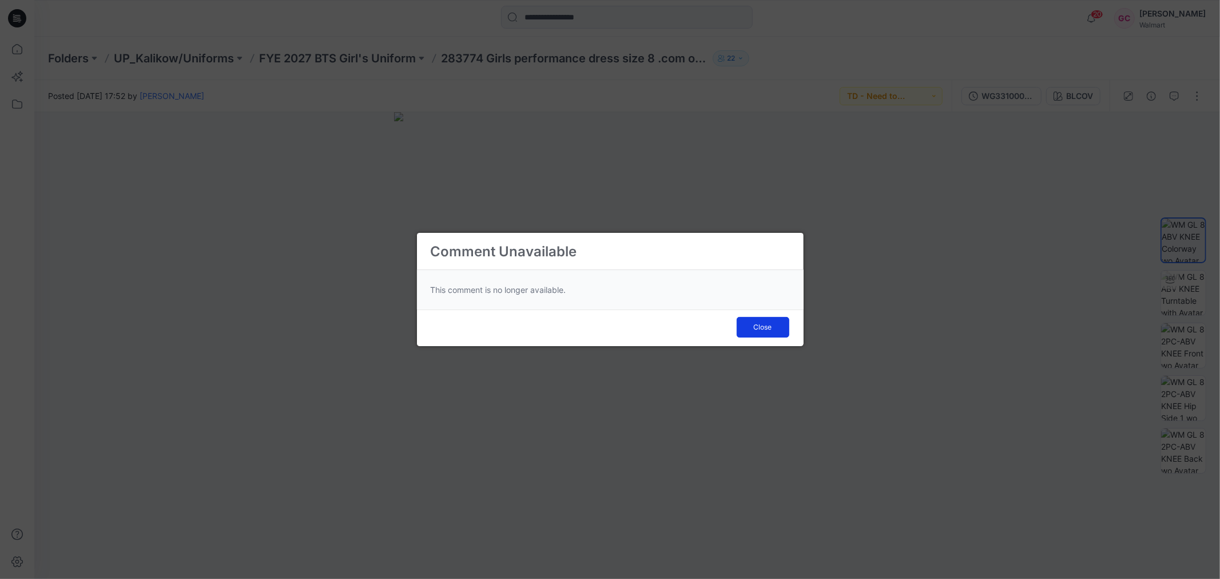
click at [765, 326] on span "Close" at bounding box center [763, 327] width 18 height 10
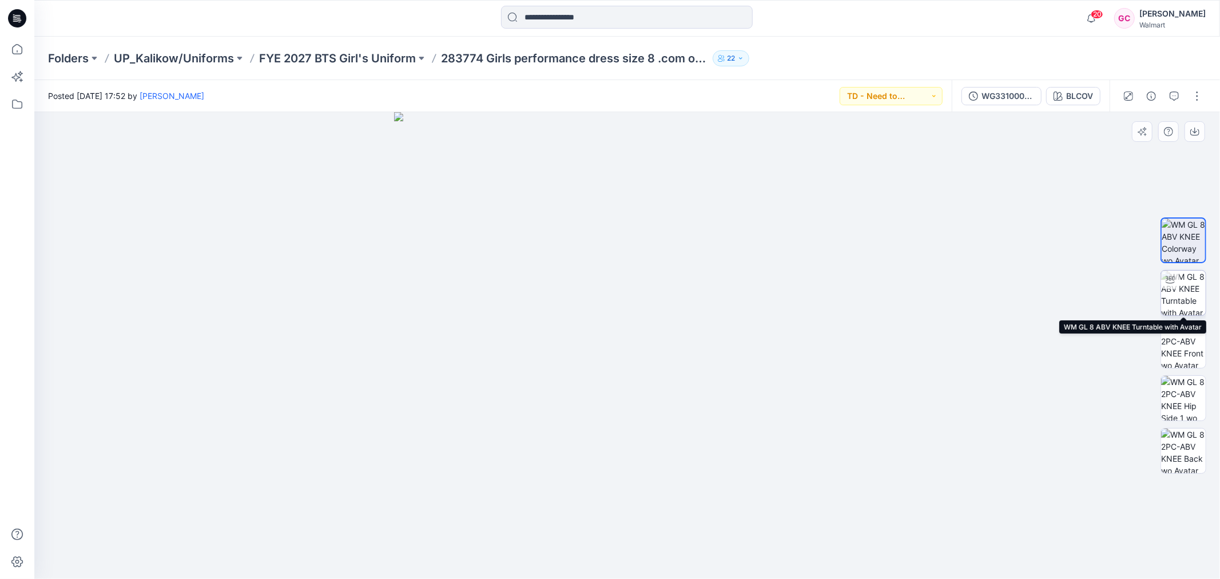
click at [1181, 284] on img at bounding box center [1183, 292] width 45 height 45
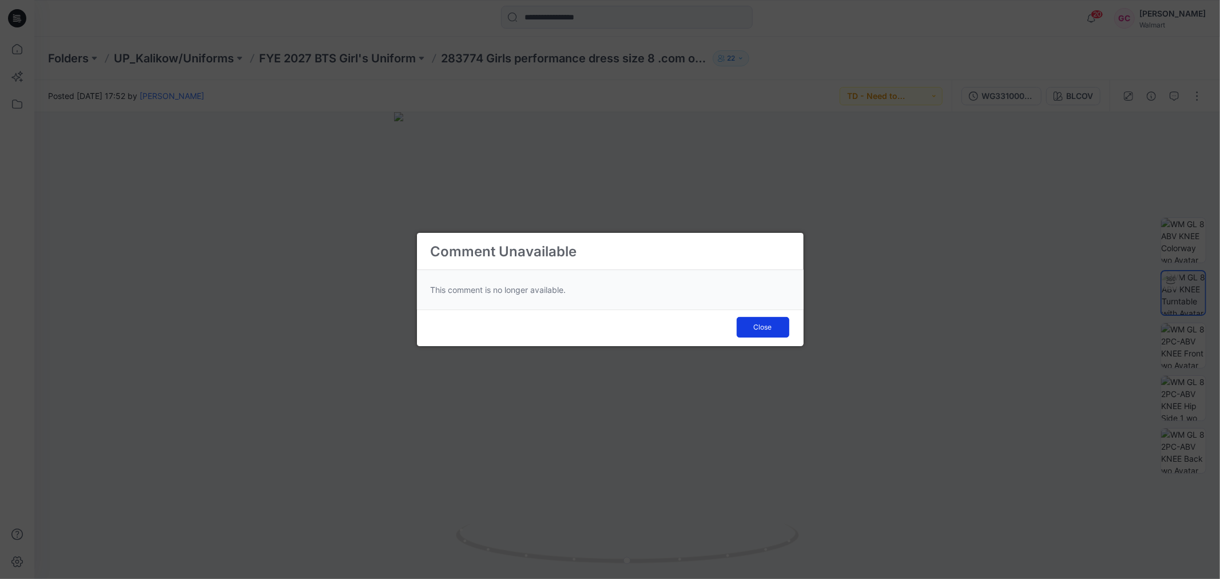
click at [749, 330] on button "Close" at bounding box center [762, 327] width 53 height 21
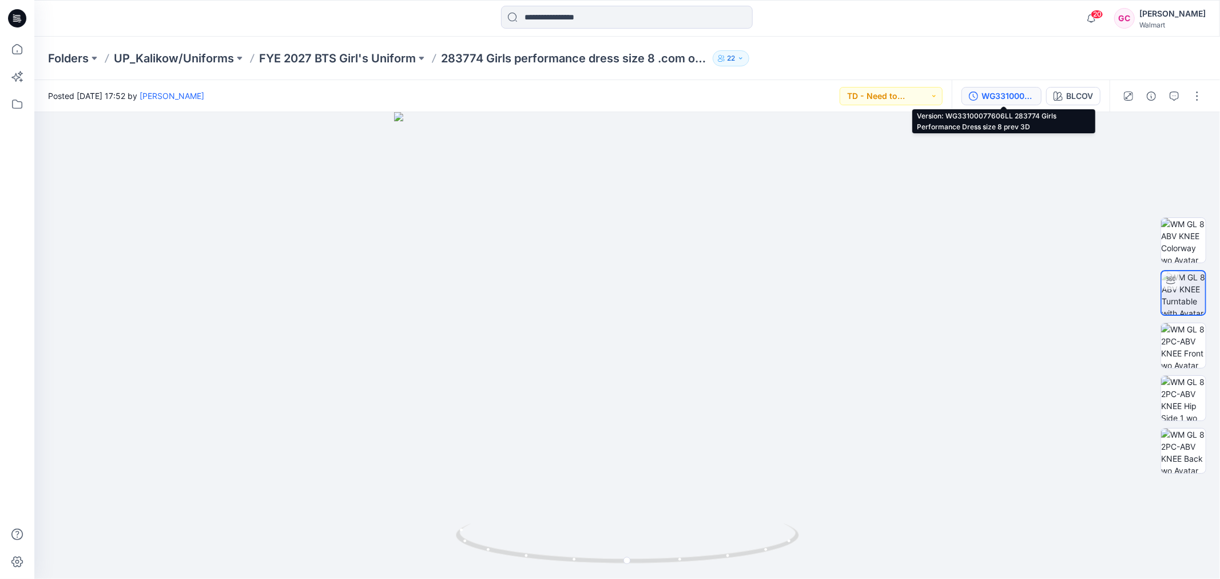
click at [1024, 95] on div "WG33100077606LL 283774 Girls Performance Dress size 8 prev 3D" at bounding box center [1007, 96] width 53 height 13
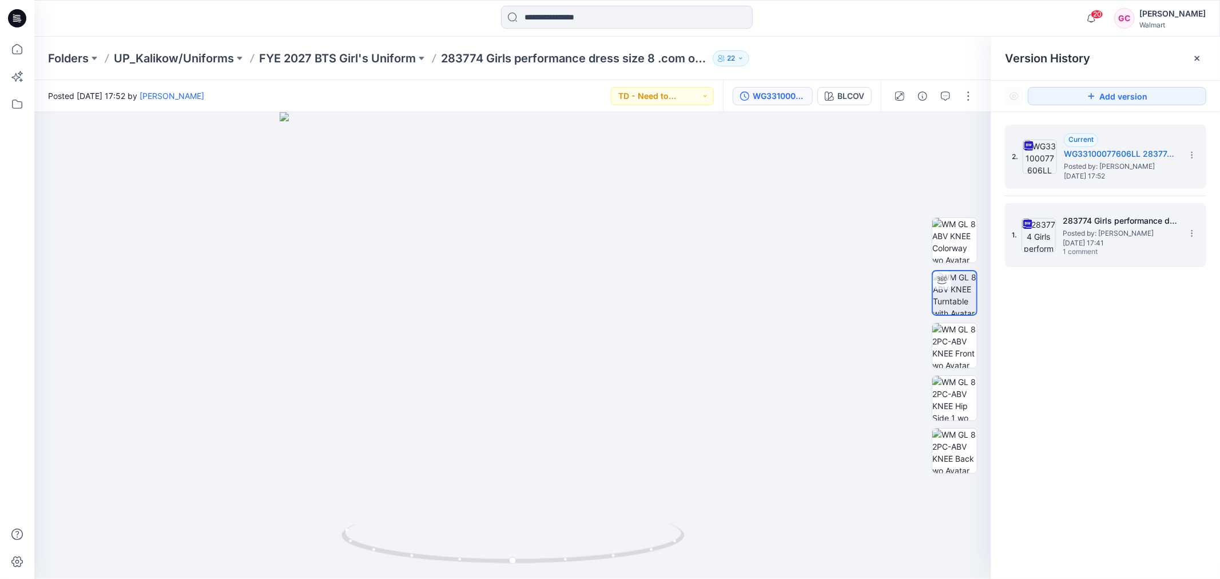
click at [1118, 228] on span "Posted by: [PERSON_NAME]" at bounding box center [1119, 233] width 114 height 11
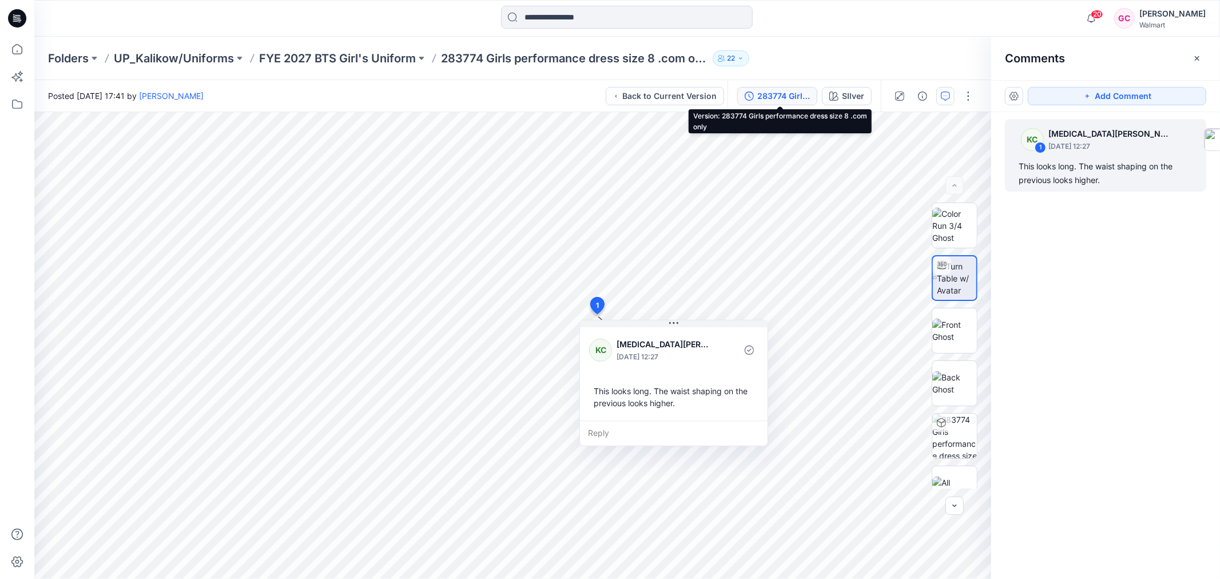
click at [776, 90] on div "283774 Girls performance dress size 8 .com only" at bounding box center [783, 96] width 53 height 13
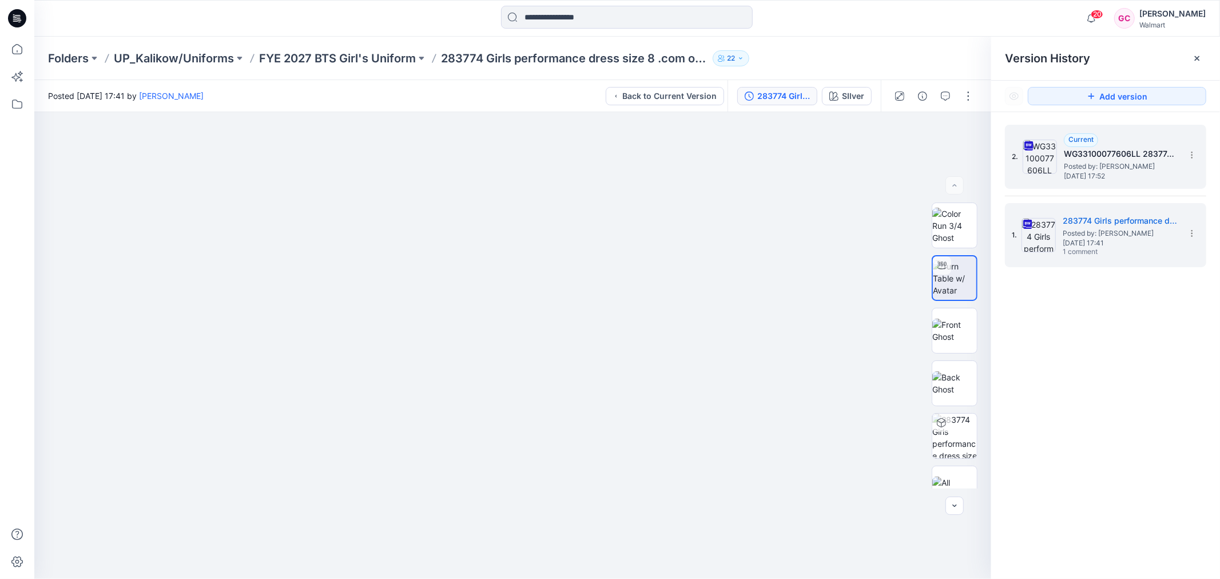
click at [1118, 161] on span "Posted by: [PERSON_NAME]" at bounding box center [1120, 166] width 114 height 11
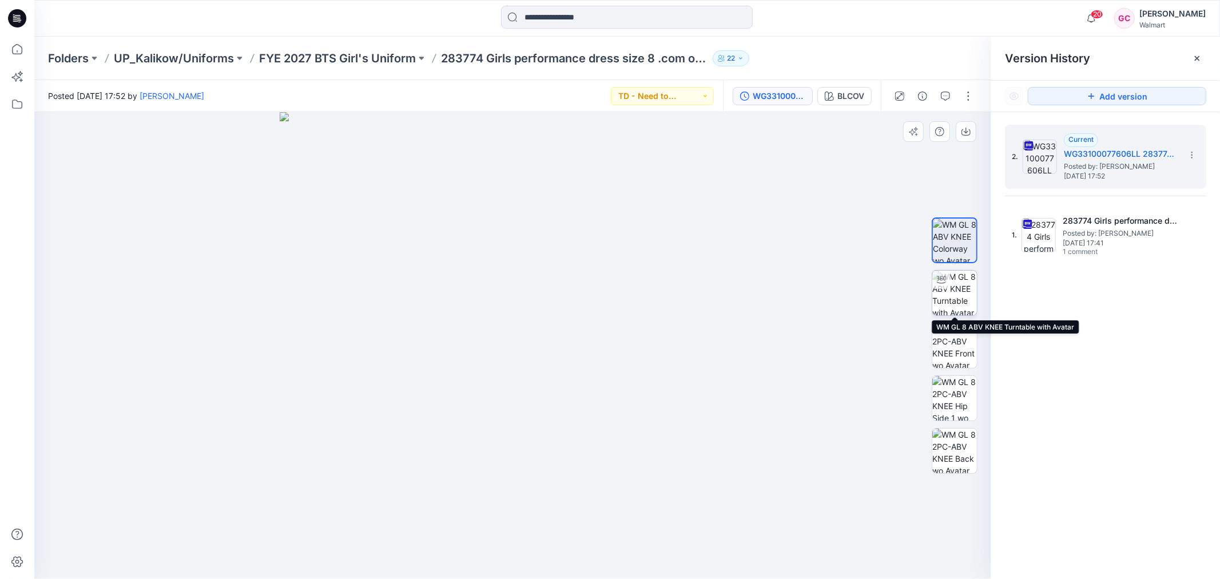
click at [958, 306] on img at bounding box center [954, 292] width 45 height 45
drag, startPoint x: 511, startPoint y: 566, endPoint x: 501, endPoint y: 549, distance: 18.9
click at [501, 549] on div at bounding box center [512, 345] width 957 height 467
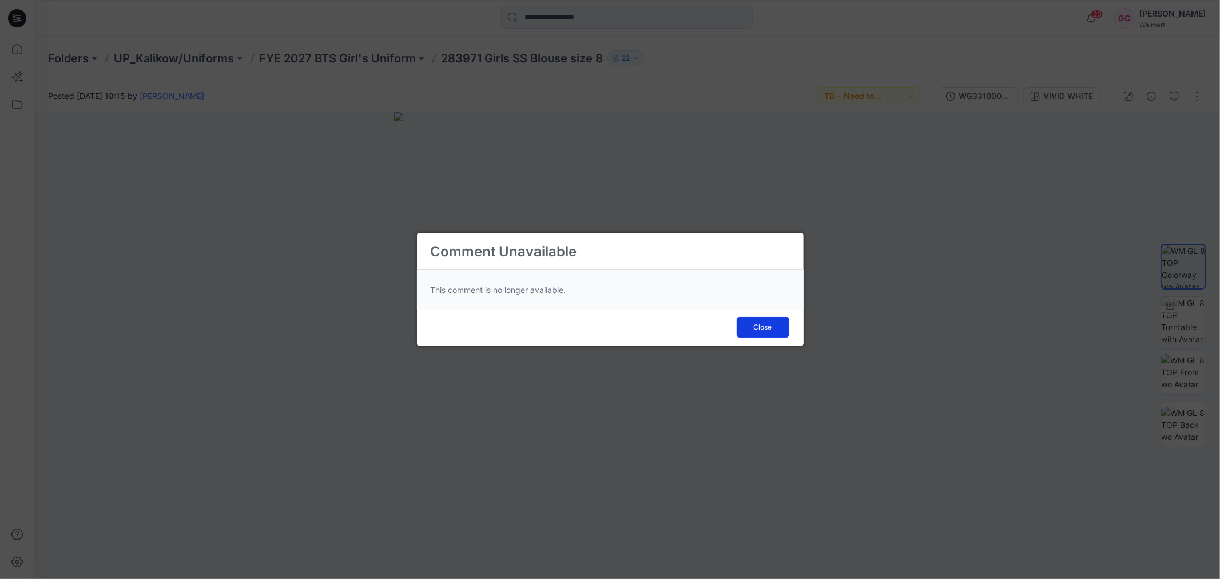
click at [770, 321] on button "Close" at bounding box center [762, 327] width 53 height 21
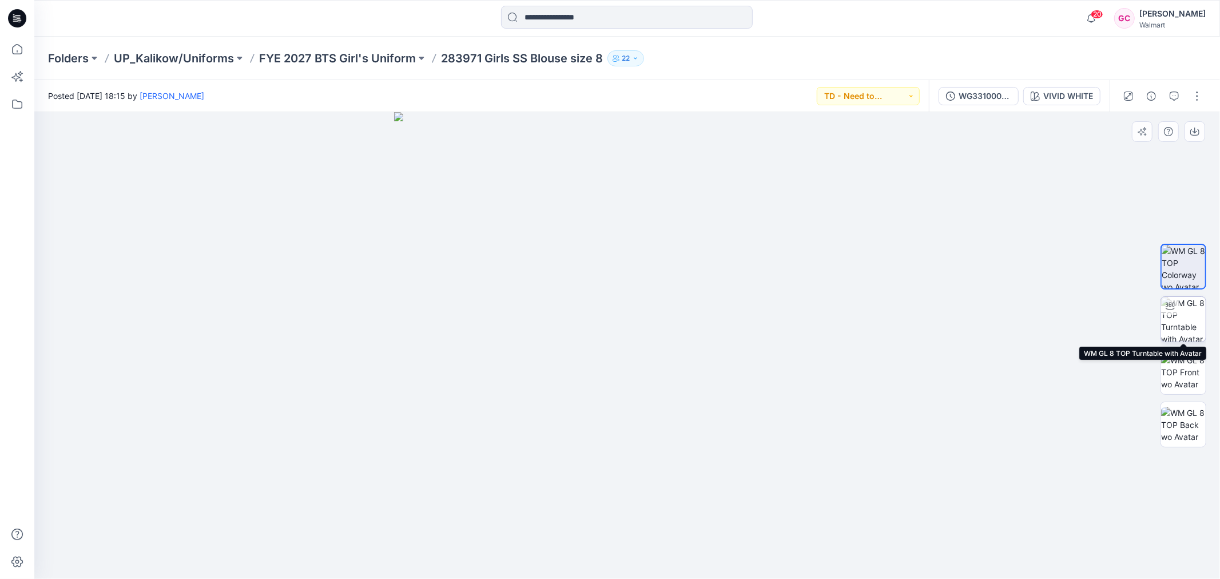
click at [1185, 320] on img at bounding box center [1183, 319] width 45 height 45
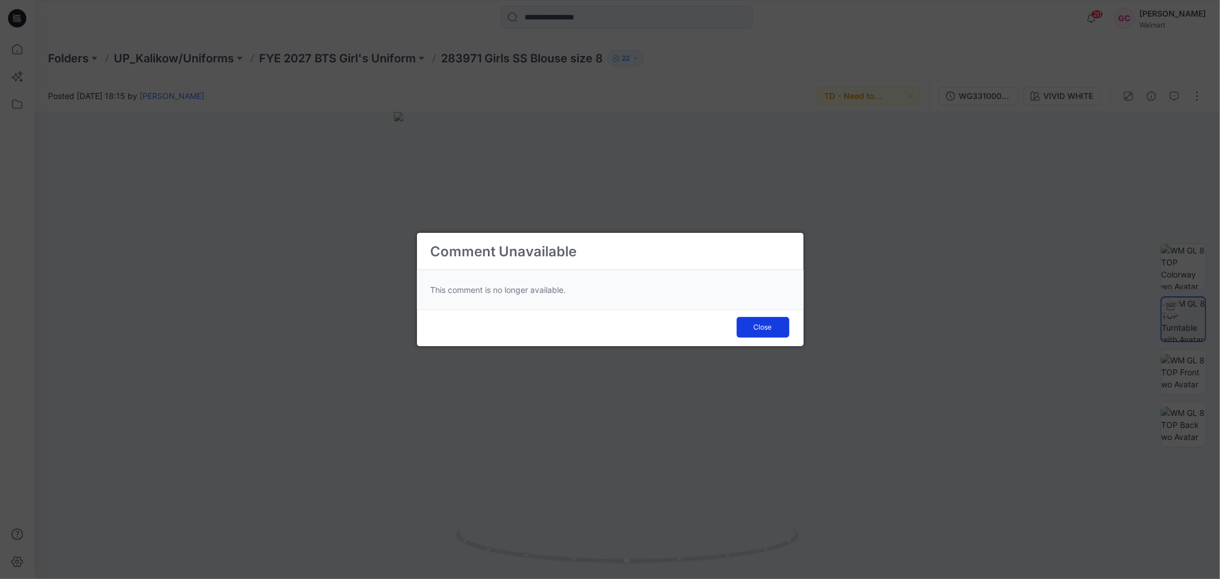
click at [763, 326] on span "Close" at bounding box center [763, 327] width 18 height 10
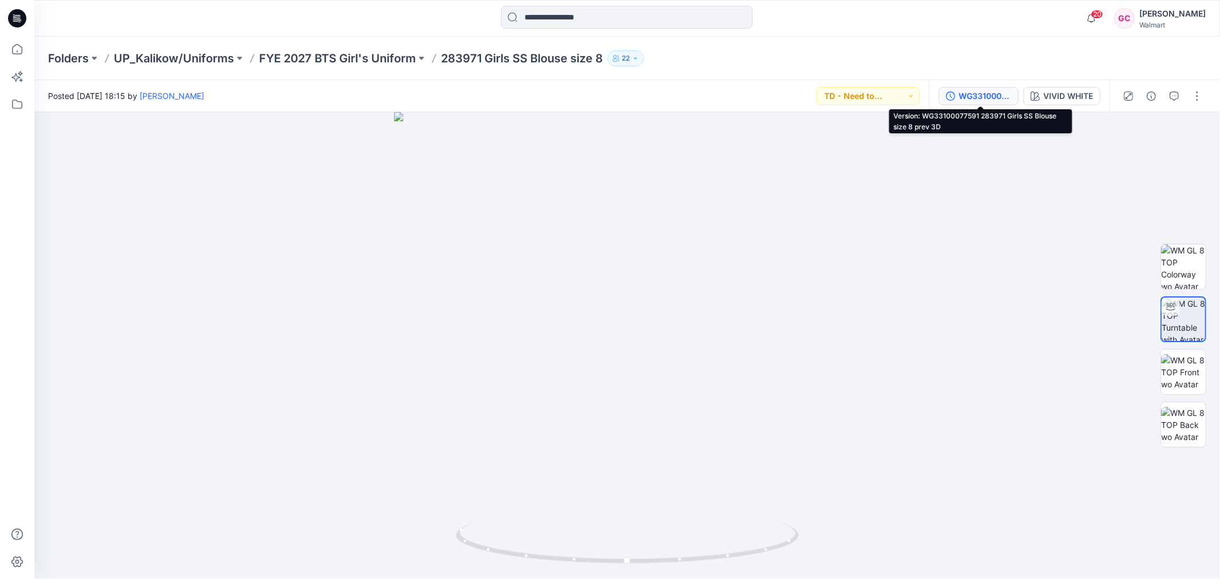
click at [982, 91] on div "WG33100077591 283971 Girls SS Blouse size 8 prev 3D" at bounding box center [984, 96] width 53 height 13
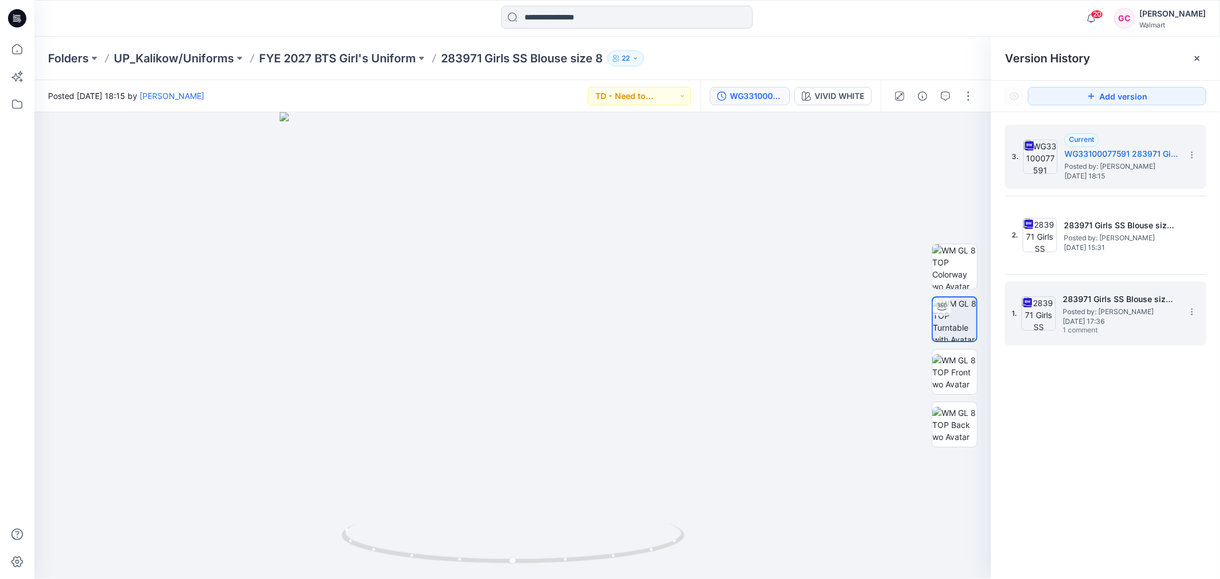
click at [1109, 313] on span "Posted by: [PERSON_NAME]" at bounding box center [1119, 311] width 114 height 11
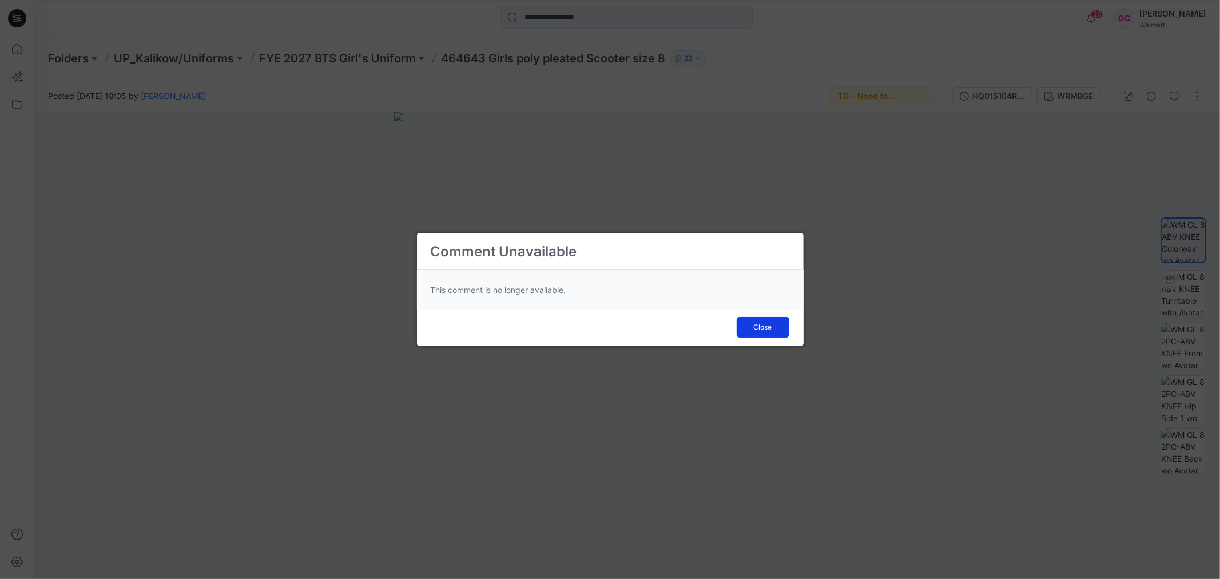
drag, startPoint x: 758, startPoint y: 328, endPoint x: 819, endPoint y: 326, distance: 61.2
click at [758, 329] on span "Close" at bounding box center [763, 327] width 18 height 10
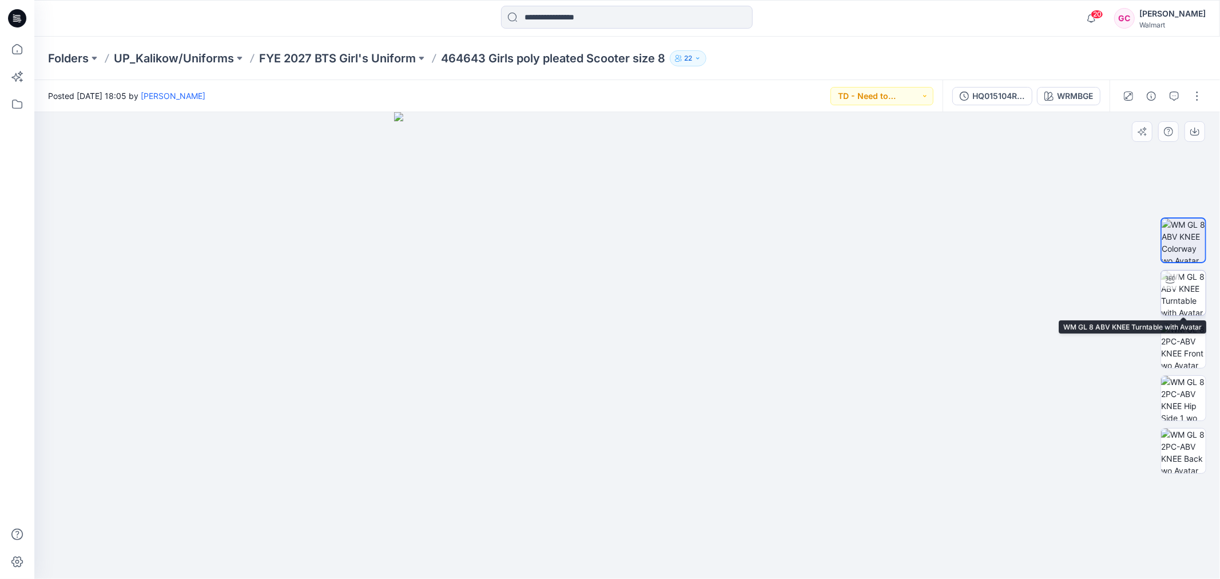
click at [1181, 298] on img at bounding box center [1183, 292] width 45 height 45
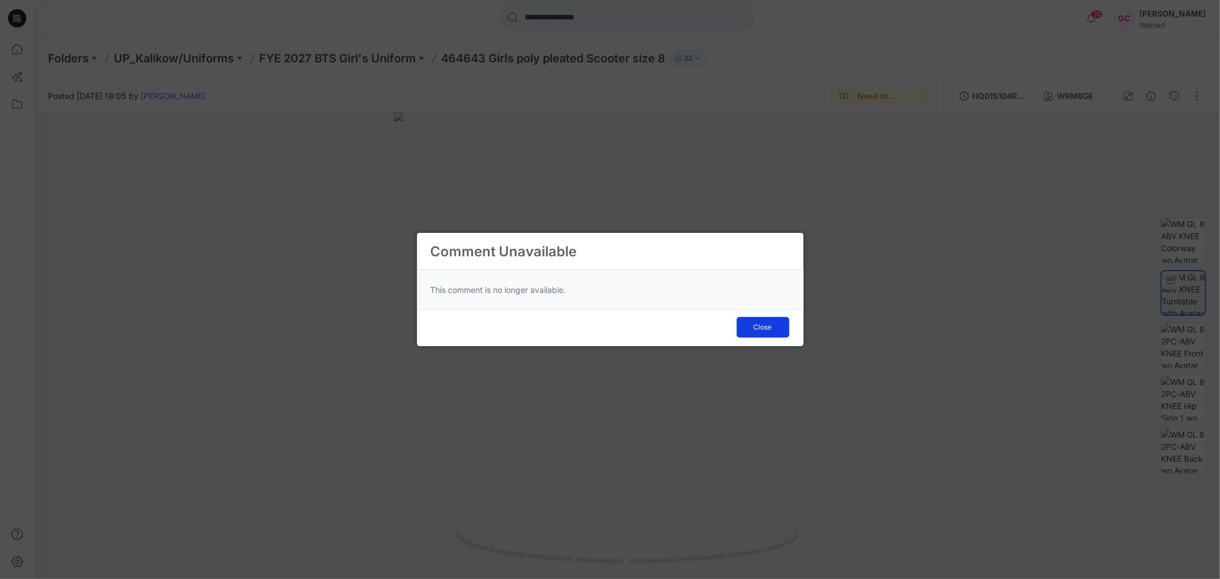
click at [760, 331] on button "Close" at bounding box center [762, 327] width 53 height 21
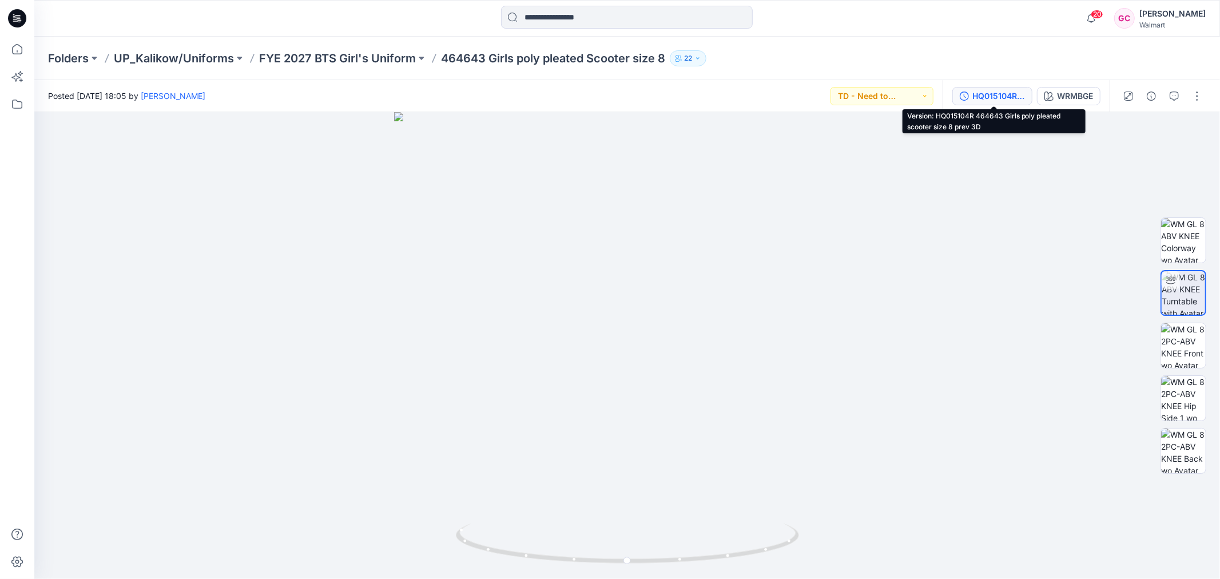
click at [999, 94] on div "HQ015104R 464643 Girls poly pleated scooter size 8 prev 3D" at bounding box center [998, 96] width 53 height 13
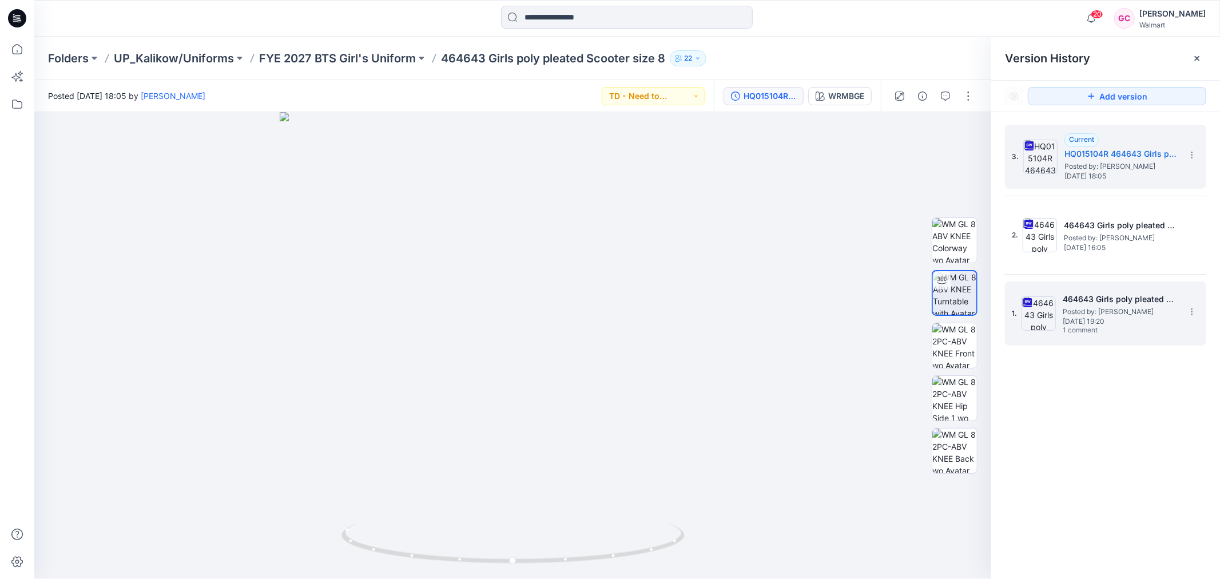
click at [1110, 311] on span "Posted by: [PERSON_NAME]" at bounding box center [1119, 311] width 114 height 11
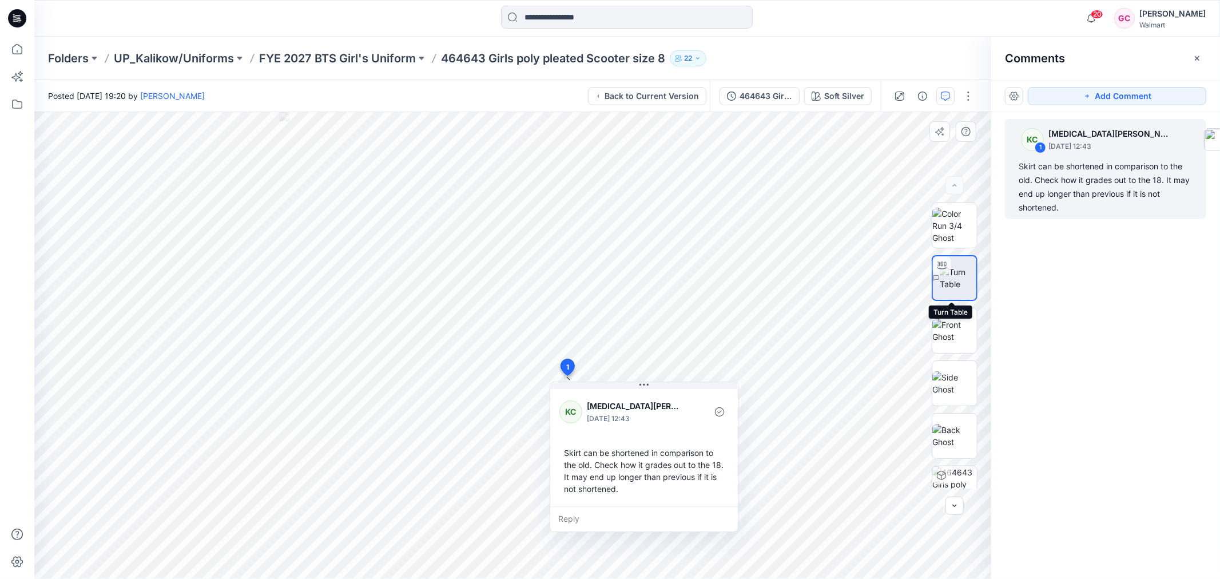
click at [951, 281] on img at bounding box center [957, 278] width 37 height 24
click at [963, 481] on img at bounding box center [954, 488] width 45 height 45
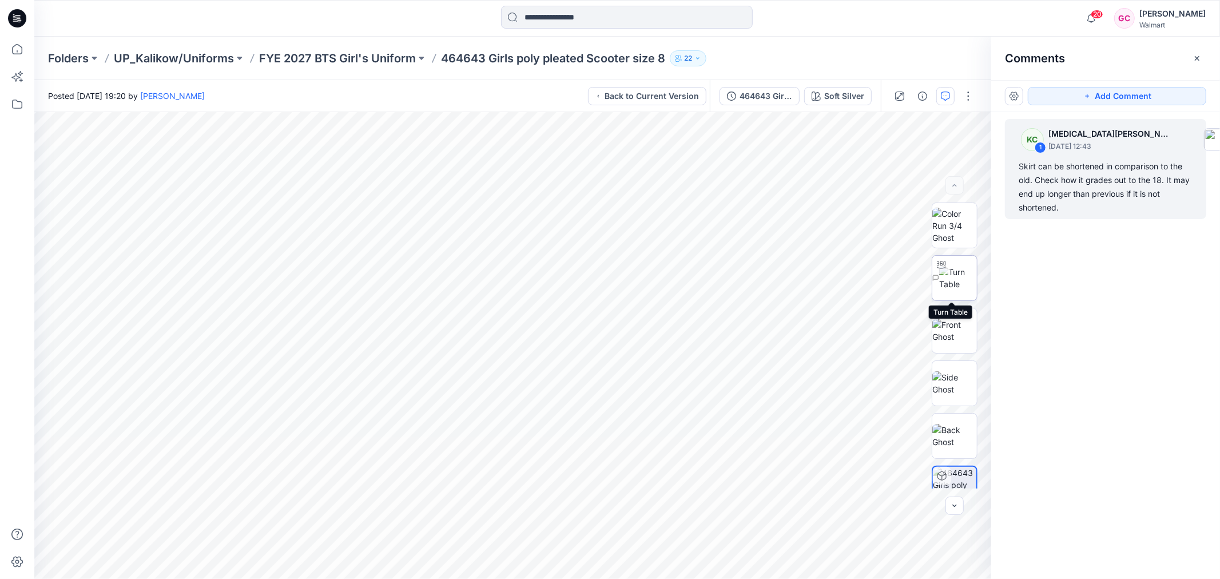
click at [964, 280] on img at bounding box center [958, 278] width 38 height 24
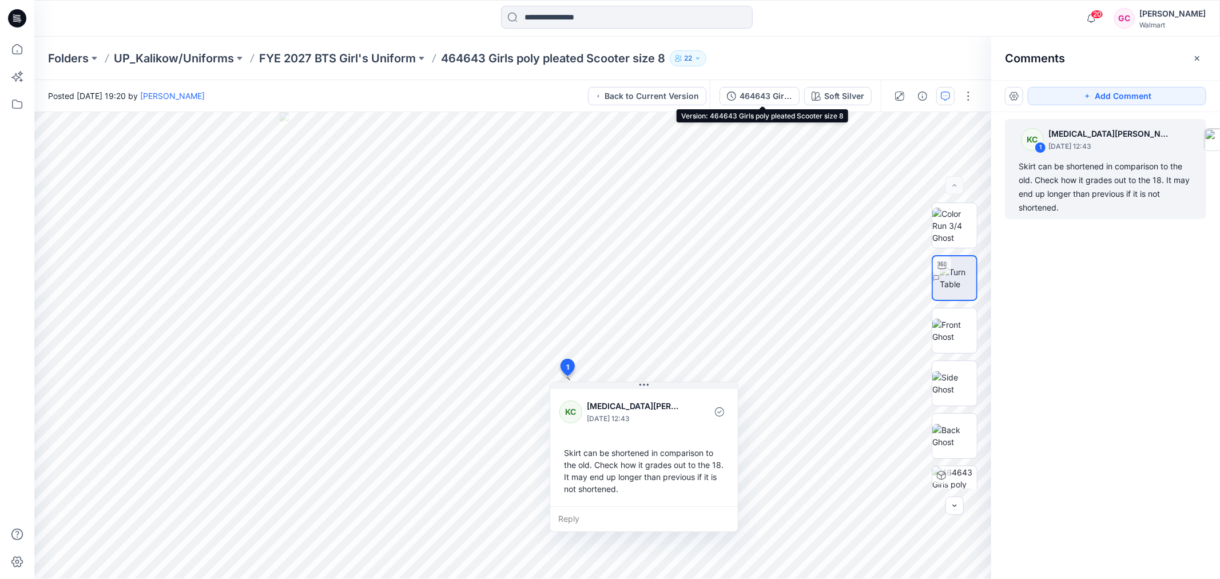
drag, startPoint x: 779, startPoint y: 94, endPoint x: 822, endPoint y: 50, distance: 61.5
click at [822, 50] on div "Folders UP_Kalikow/Uniforms FYE 2027 BTS Girl's Uniform 464643 Girls poly pleat…" at bounding box center [582, 58] width 1069 height 16
click at [752, 90] on div "464643 Girls poly pleated Scooter size 8" at bounding box center [765, 96] width 53 height 13
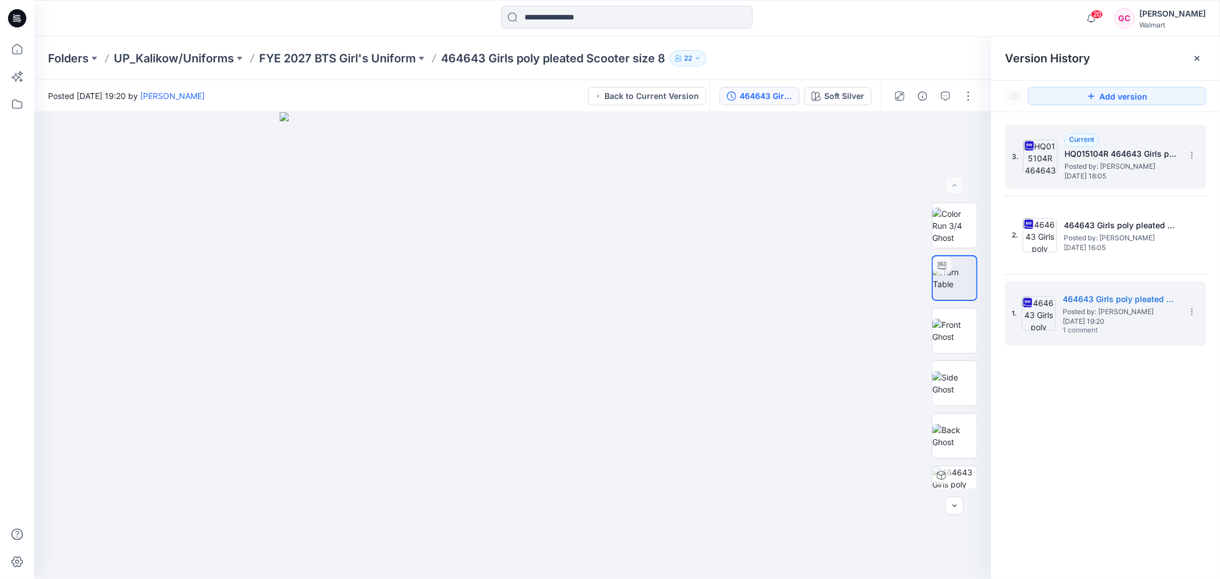
click at [1083, 172] on span "[DATE] 18:05" at bounding box center [1121, 176] width 114 height 8
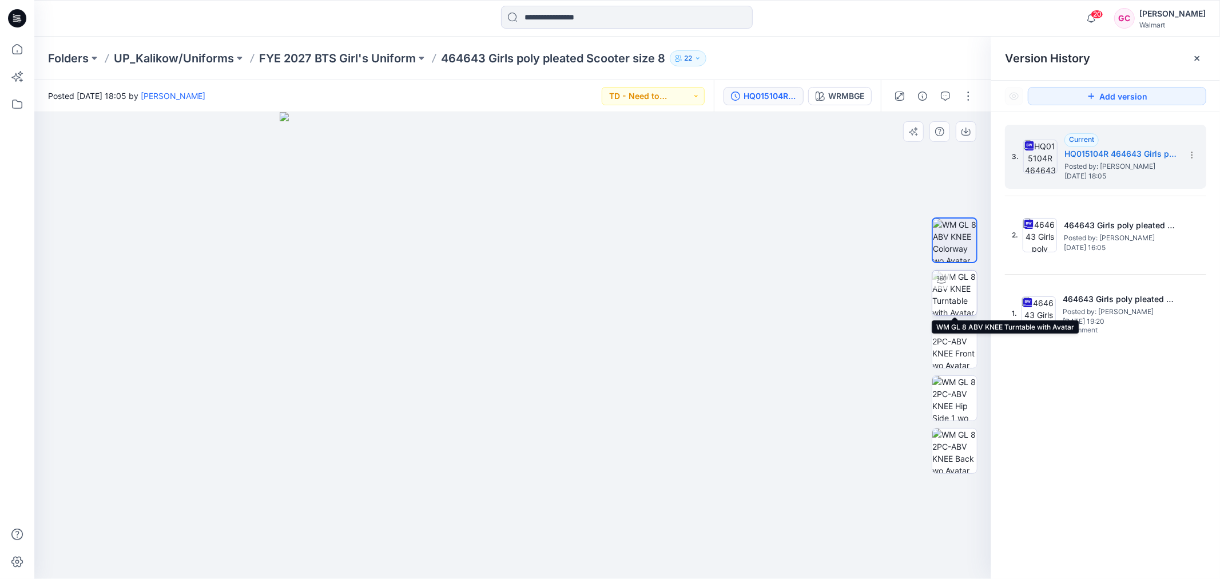
click at [960, 290] on img at bounding box center [954, 292] width 45 height 45
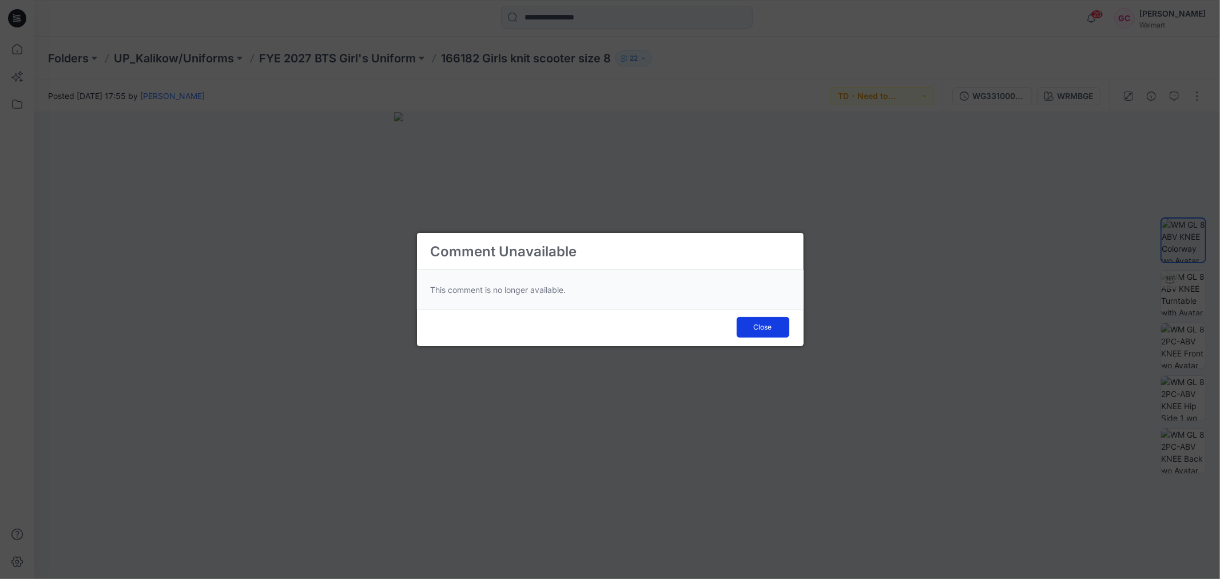
click at [749, 323] on button "Close" at bounding box center [762, 327] width 53 height 21
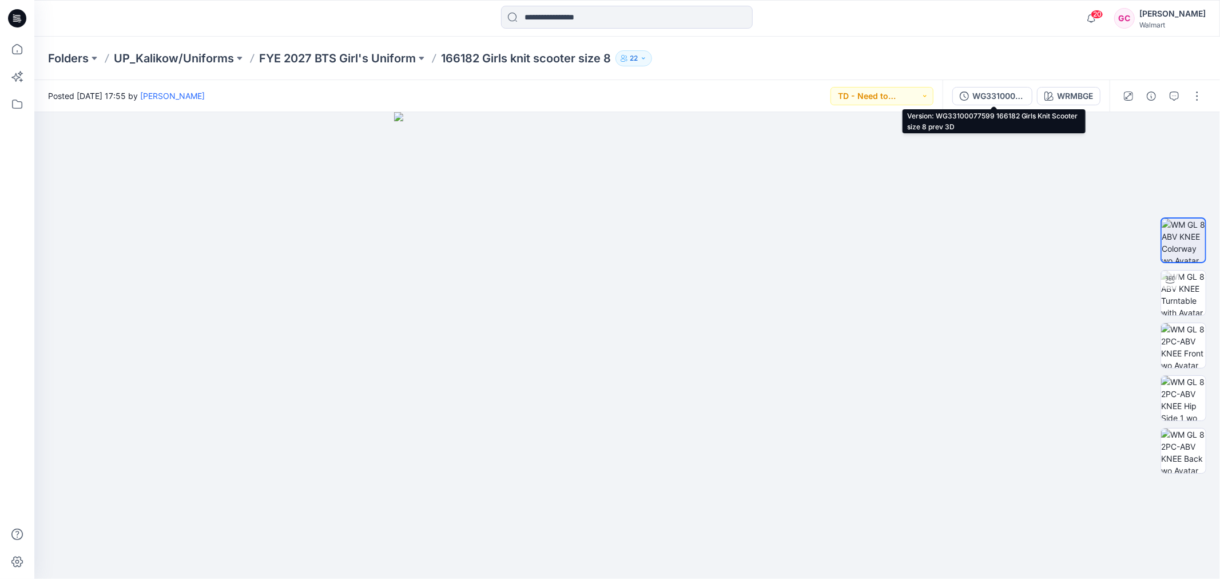
click at [1007, 93] on div "WG33100077599 166182 Girls Knit Scooter size 8 prev 3D" at bounding box center [998, 96] width 53 height 13
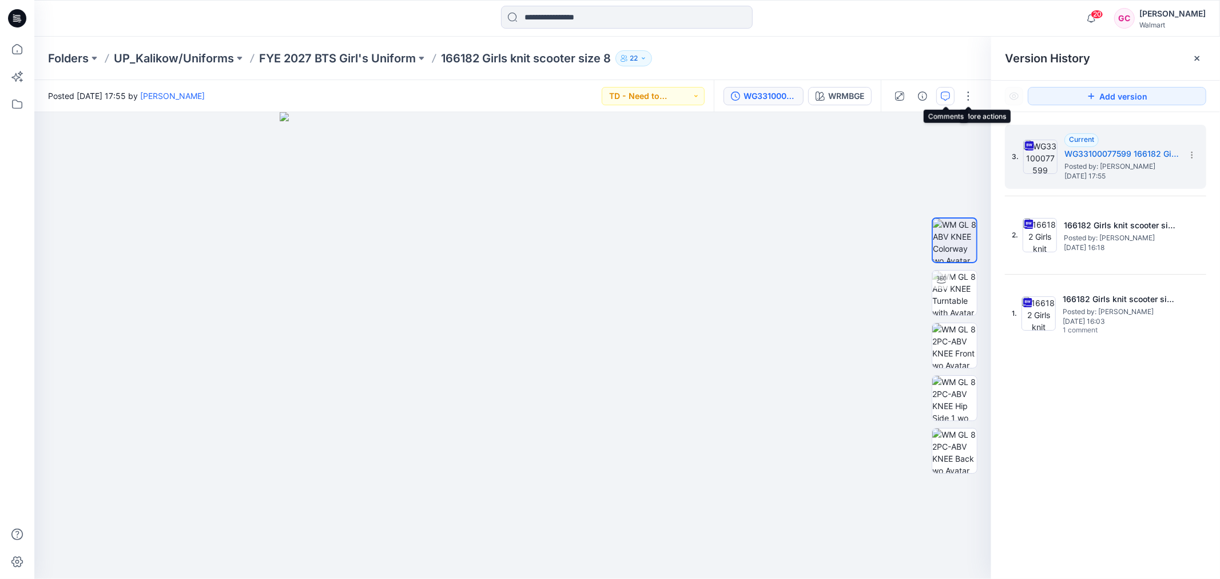
click at [947, 93] on icon "button" at bounding box center [945, 95] width 9 height 9
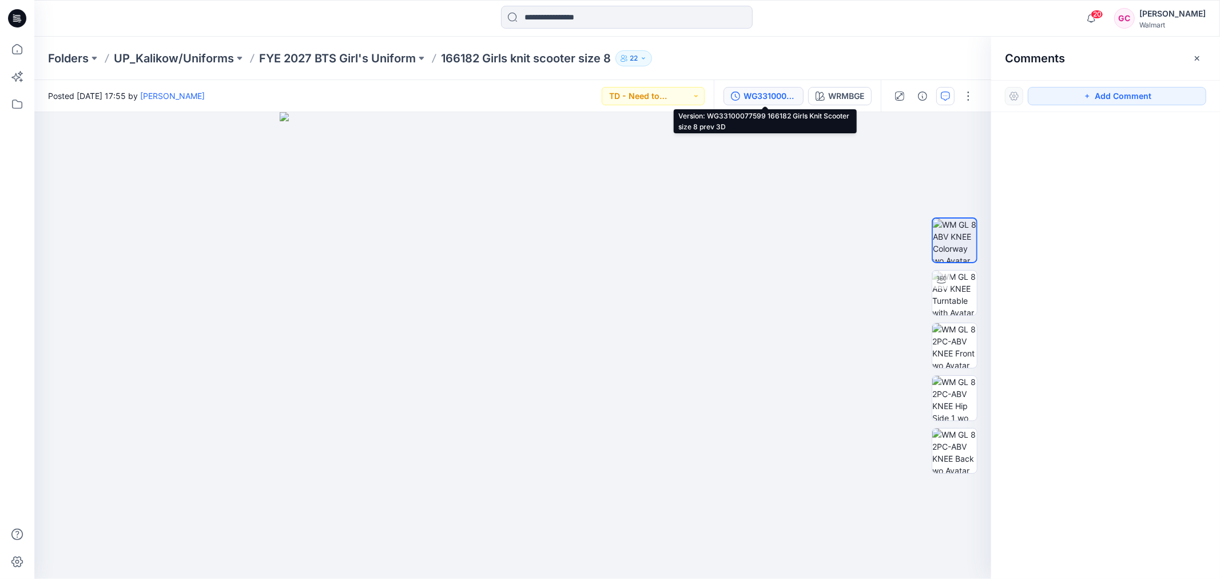
click at [758, 93] on div "WG33100077599 166182 Girls Knit Scooter size 8 prev 3D" at bounding box center [769, 96] width 53 height 13
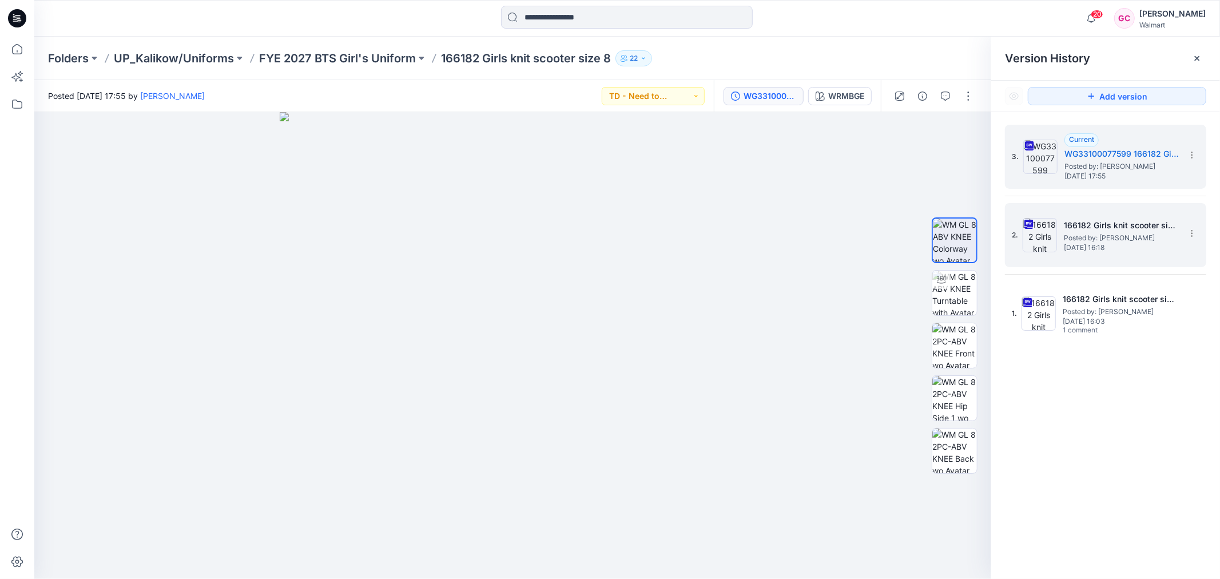
click at [1108, 226] on h5 "166182 Girls knit scooter size 8-COLORWAYS" at bounding box center [1120, 225] width 114 height 14
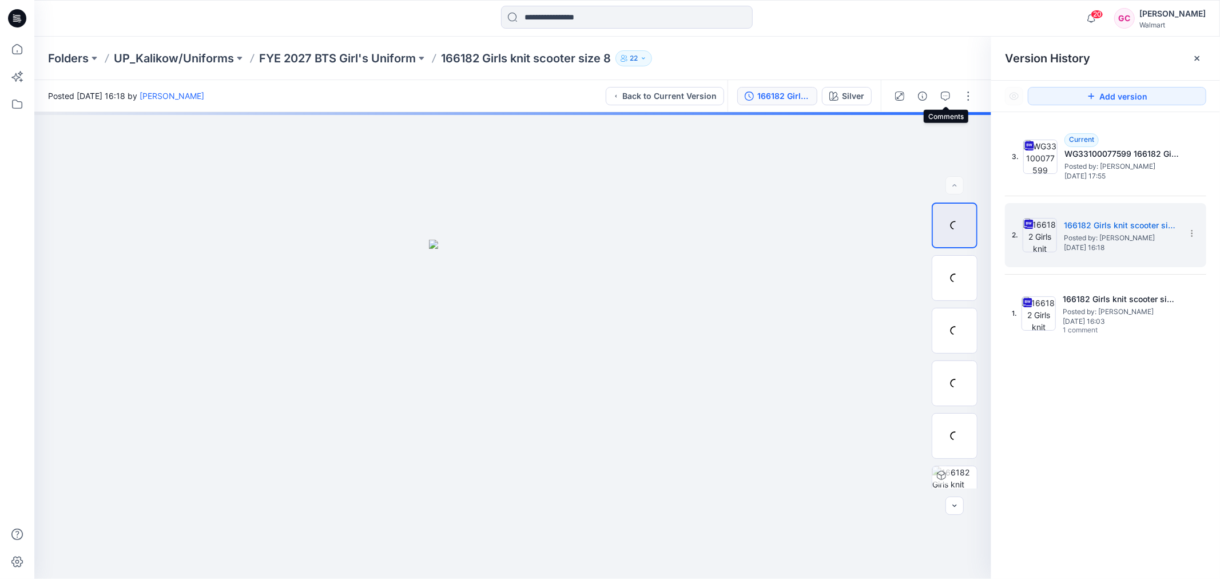
click at [936, 97] on div at bounding box center [934, 96] width 106 height 32
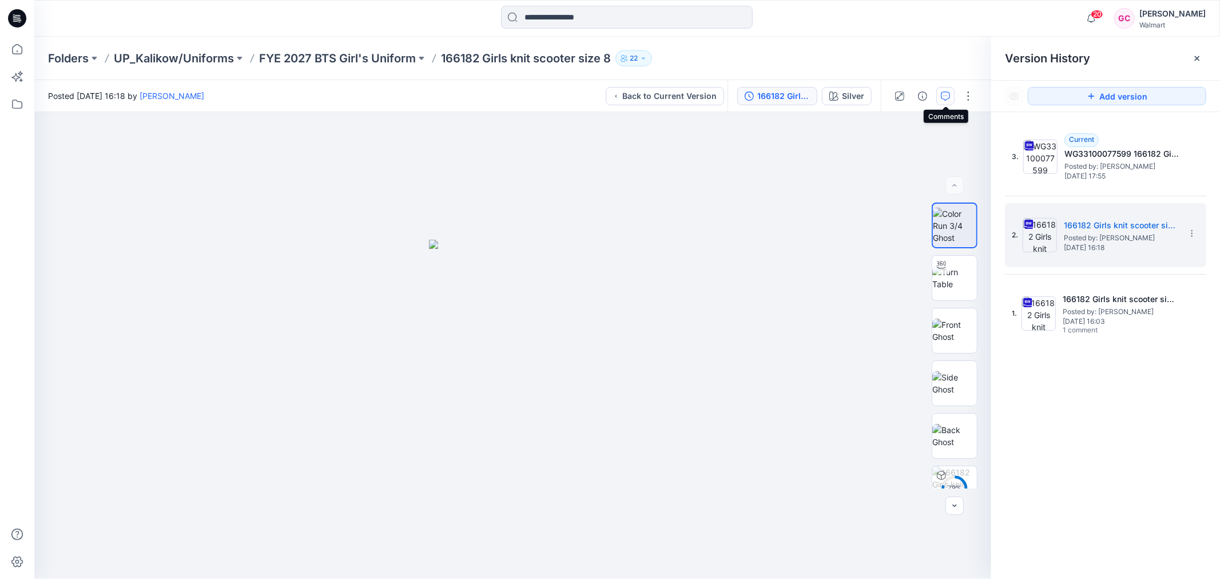
click at [945, 95] on icon "button" at bounding box center [945, 95] width 9 height 9
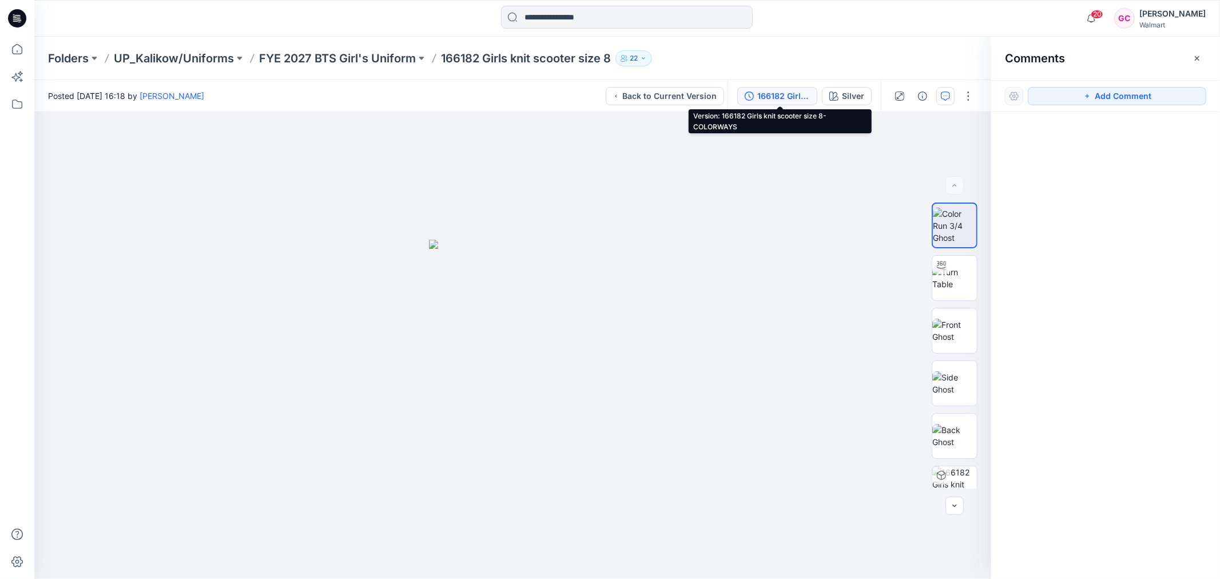
click at [781, 91] on div "166182 Girls knit scooter size 8-COLORWAYS" at bounding box center [783, 96] width 53 height 13
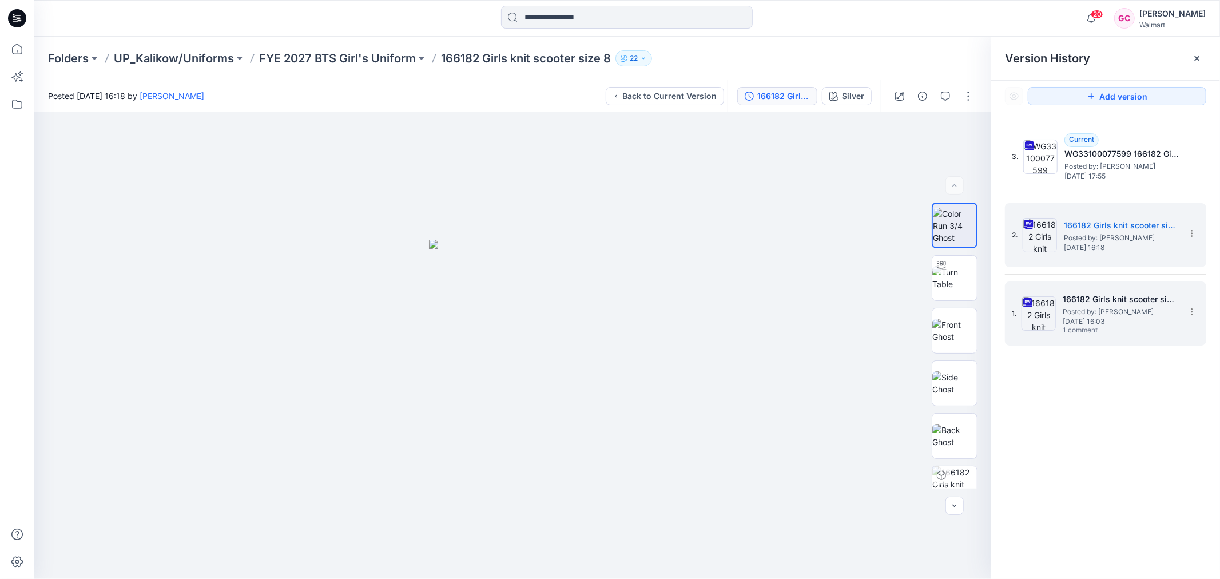
click at [1072, 306] on span "Posted by: [PERSON_NAME]" at bounding box center [1119, 311] width 114 height 11
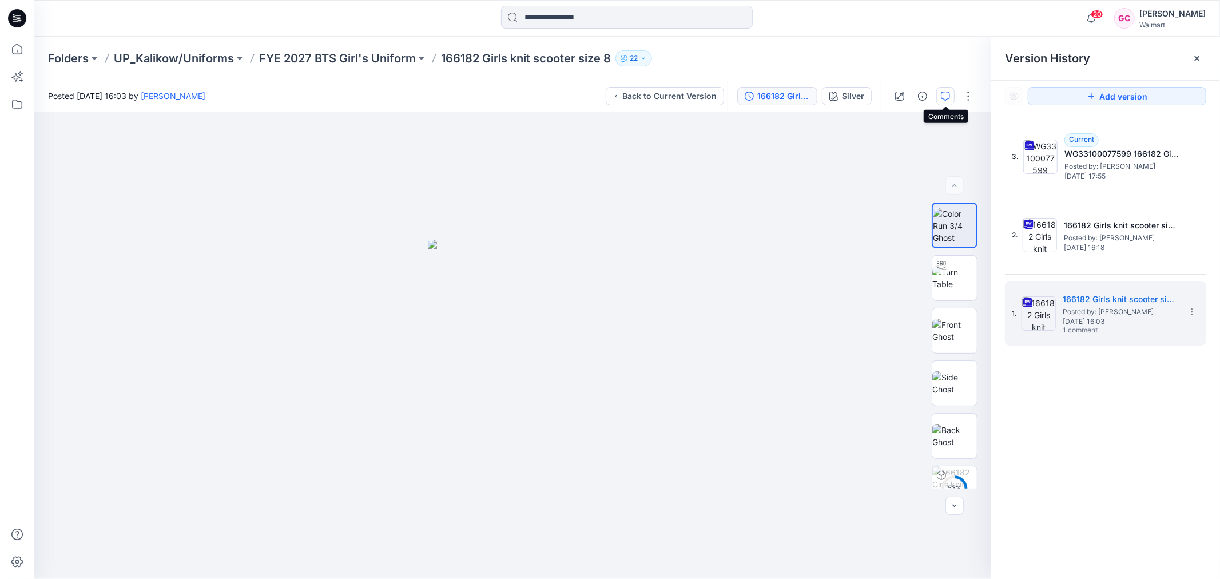
click at [943, 95] on icon "button" at bounding box center [945, 95] width 9 height 9
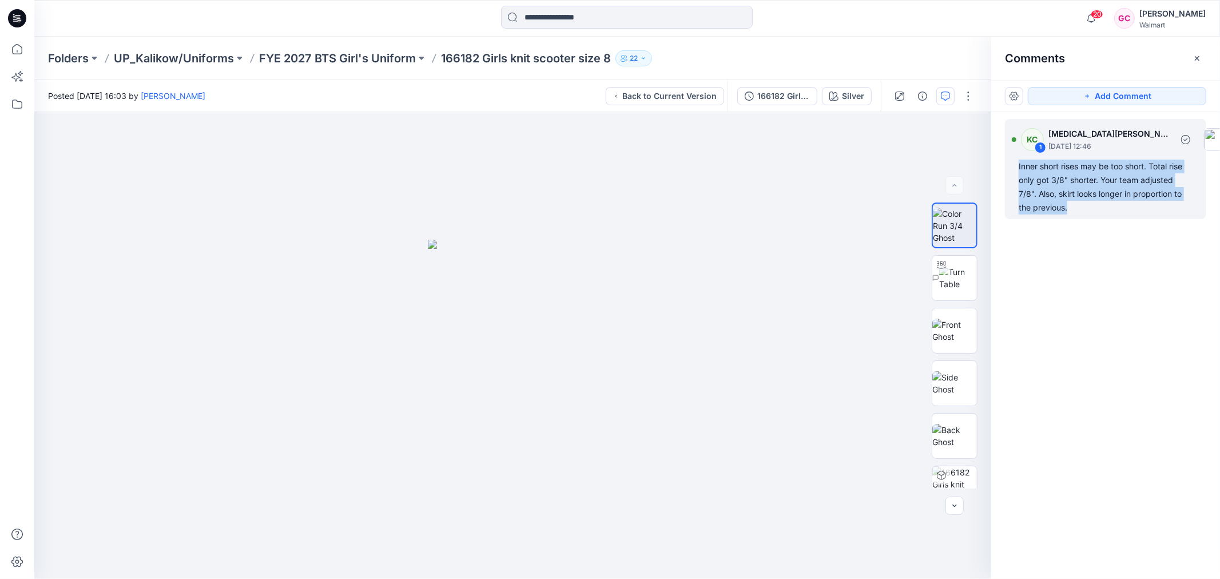
drag, startPoint x: 1067, startPoint y: 209, endPoint x: 1014, endPoint y: 166, distance: 68.4
click at [1014, 166] on div "KC 1 Kyra Cobb August 11, 2025 12:46 Inner short rises may be too short. Total …" at bounding box center [1105, 169] width 201 height 100
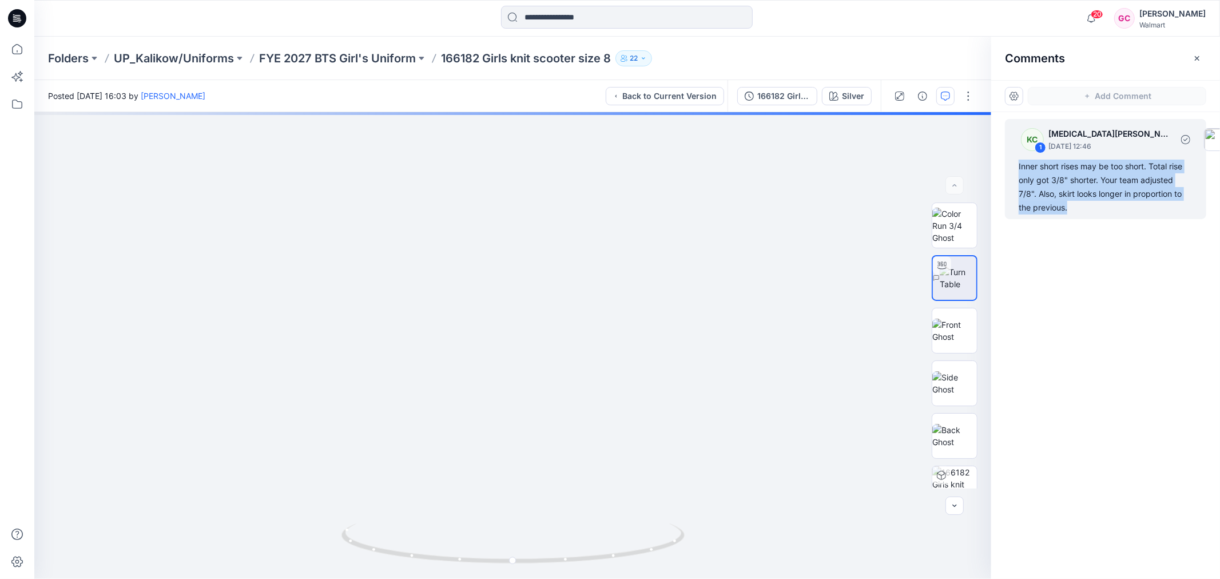
copy div "Inner short rises may be too short. Total rise only got 3/8" shorter. Your team…"
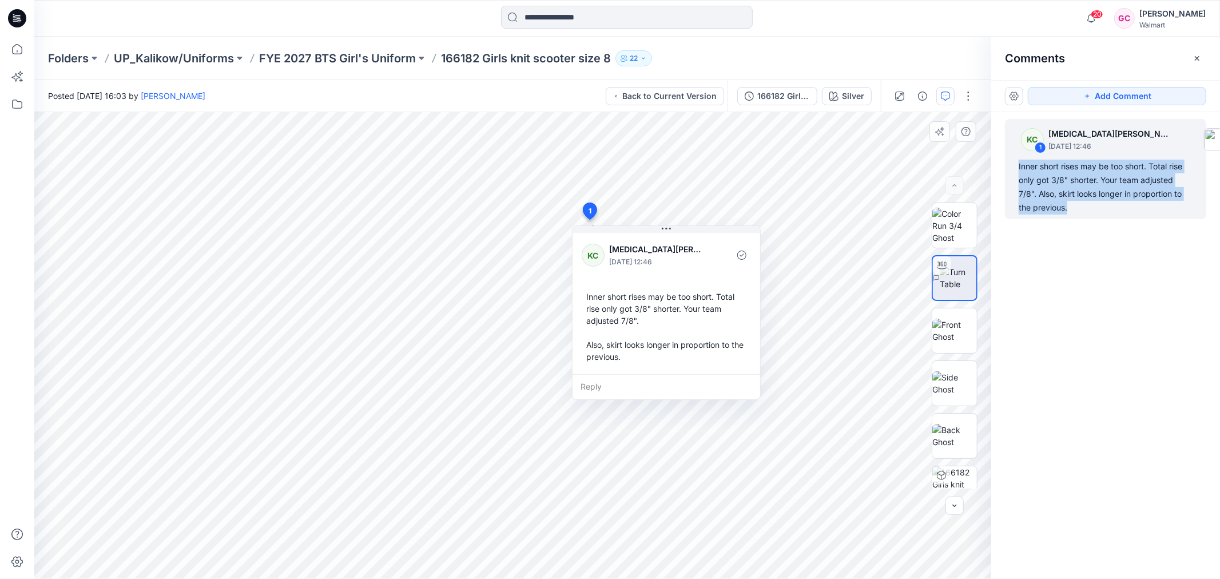
scroll to position [75, 0]
click at [1130, 336] on div "KC 1 Kyra Cobb August 11, 2025 12:46 Inner short rises may be too short. Total …" at bounding box center [1105, 324] width 229 height 424
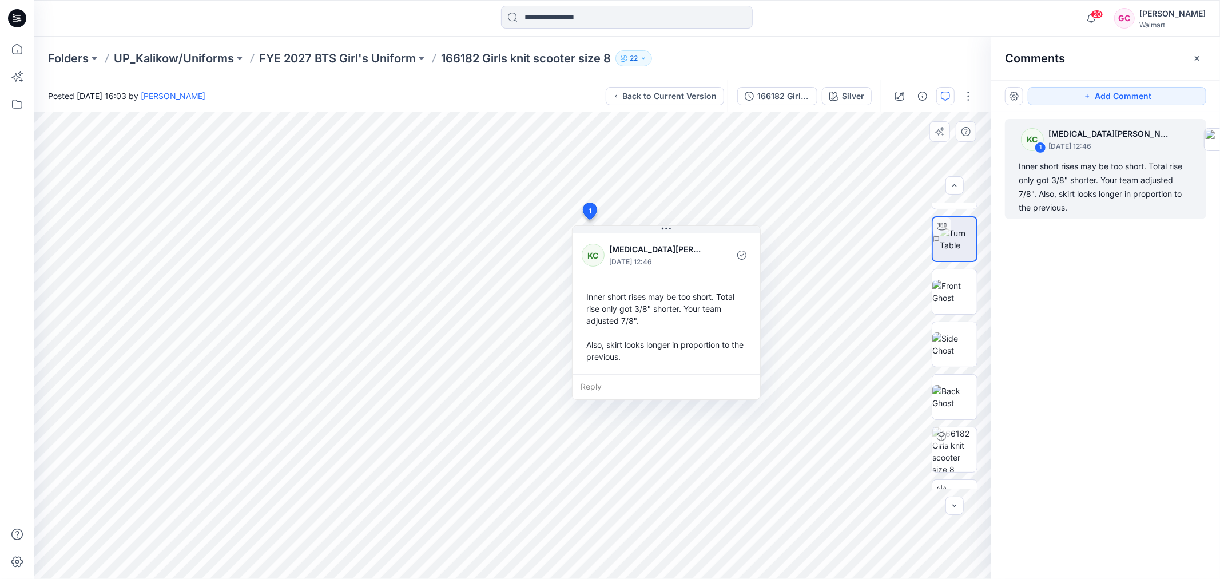
scroll to position [5, 0]
click at [783, 93] on div "166182 Girls knit scooter size 8" at bounding box center [783, 96] width 53 height 13
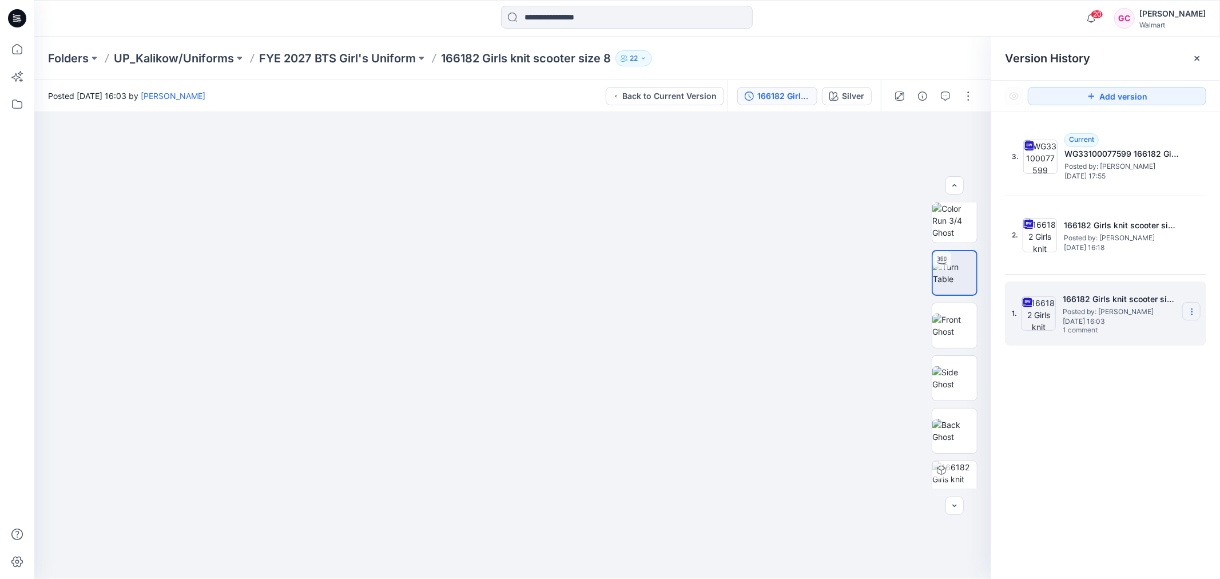
click at [1190, 309] on icon at bounding box center [1191, 311] width 9 height 9
click at [1126, 336] on span "Download Source BW File" at bounding box center [1133, 333] width 95 height 14
